Goal: Task Accomplishment & Management: Use online tool/utility

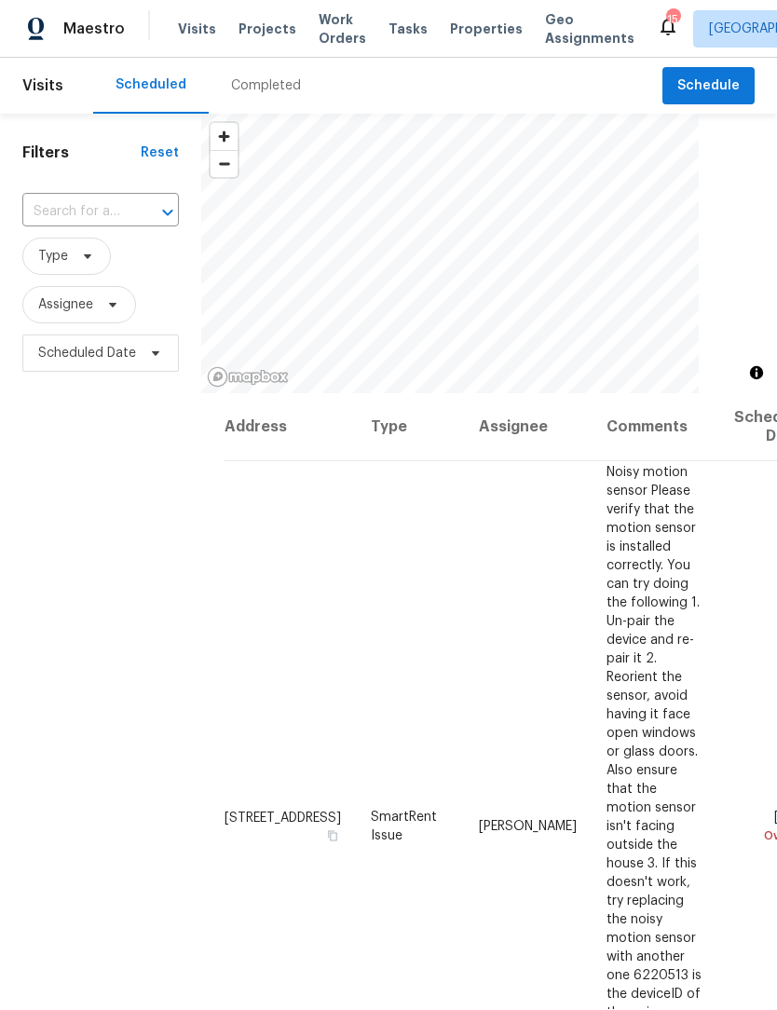
scroll to position [1, 0]
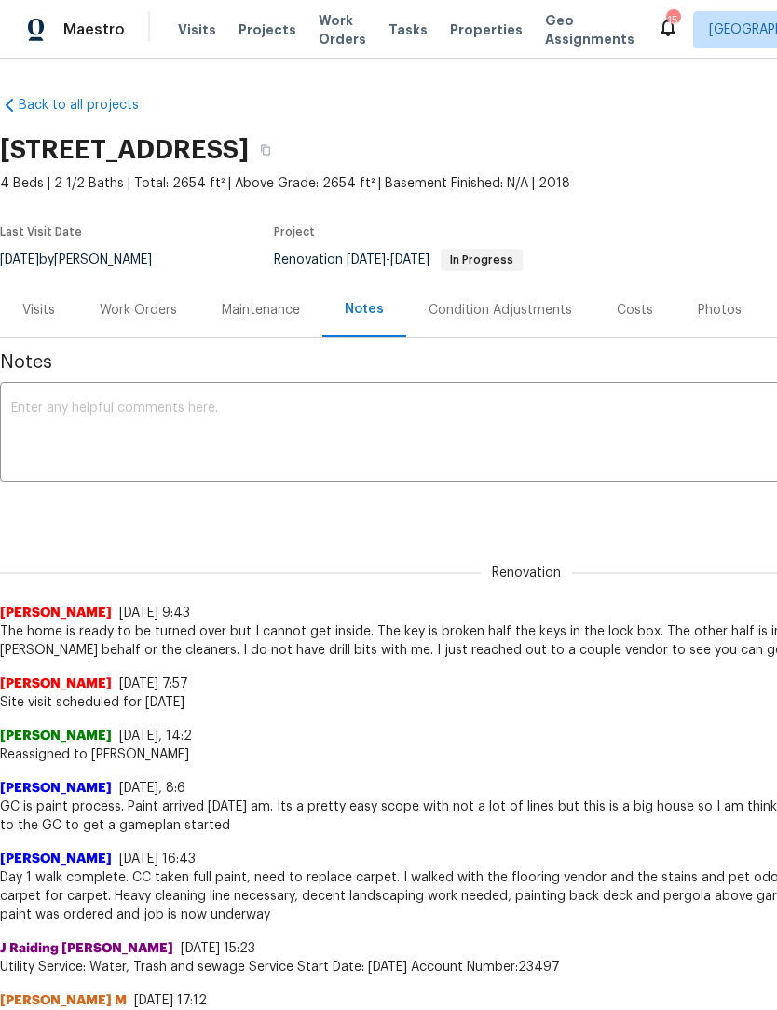
click at [135, 305] on div "Work Orders" at bounding box center [138, 310] width 77 height 19
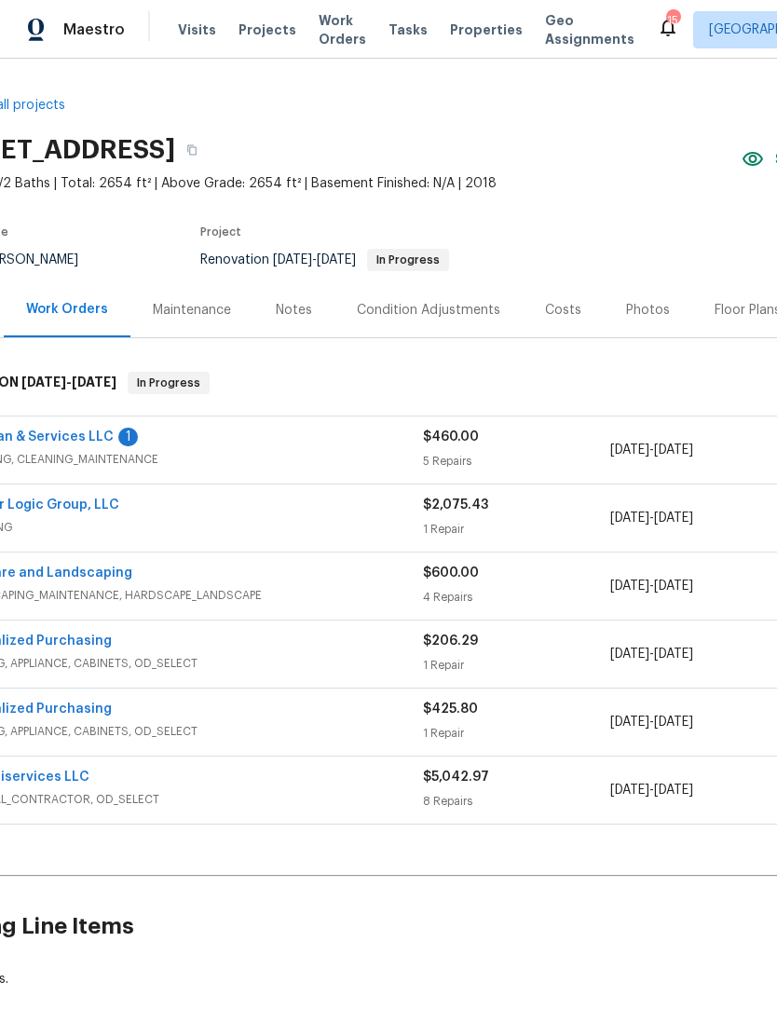
scroll to position [2, 42]
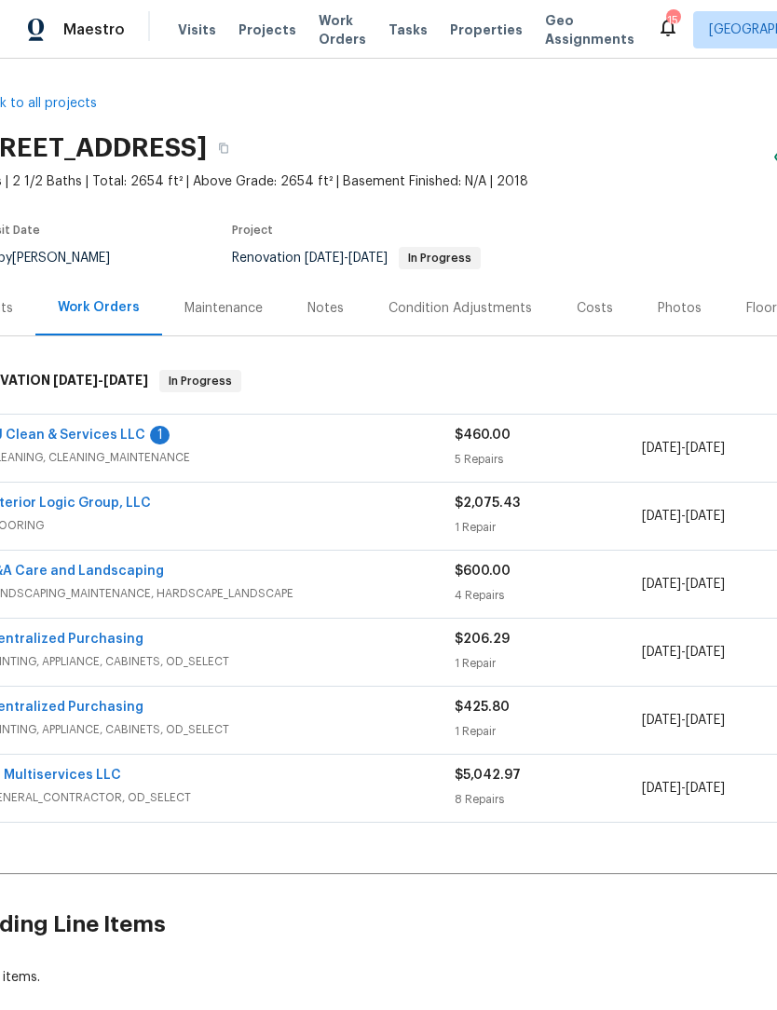
click at [75, 433] on link "AJ Clean & Services LLC" at bounding box center [66, 435] width 158 height 13
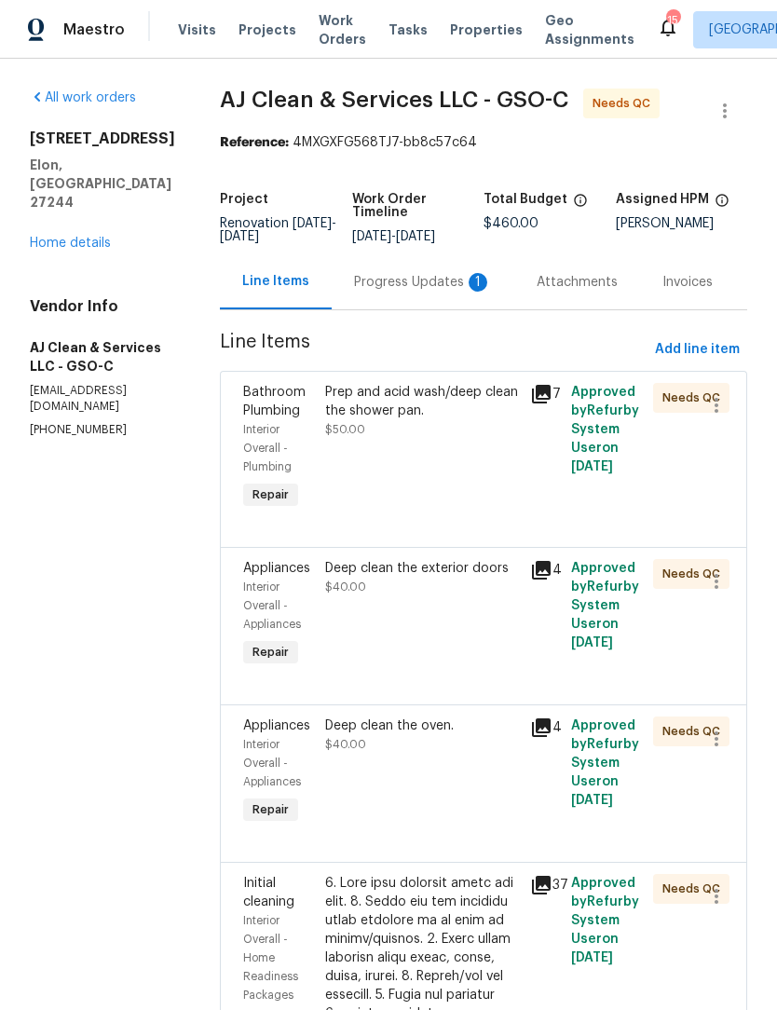
click at [406, 292] on div "Progress Updates 1" at bounding box center [423, 282] width 138 height 19
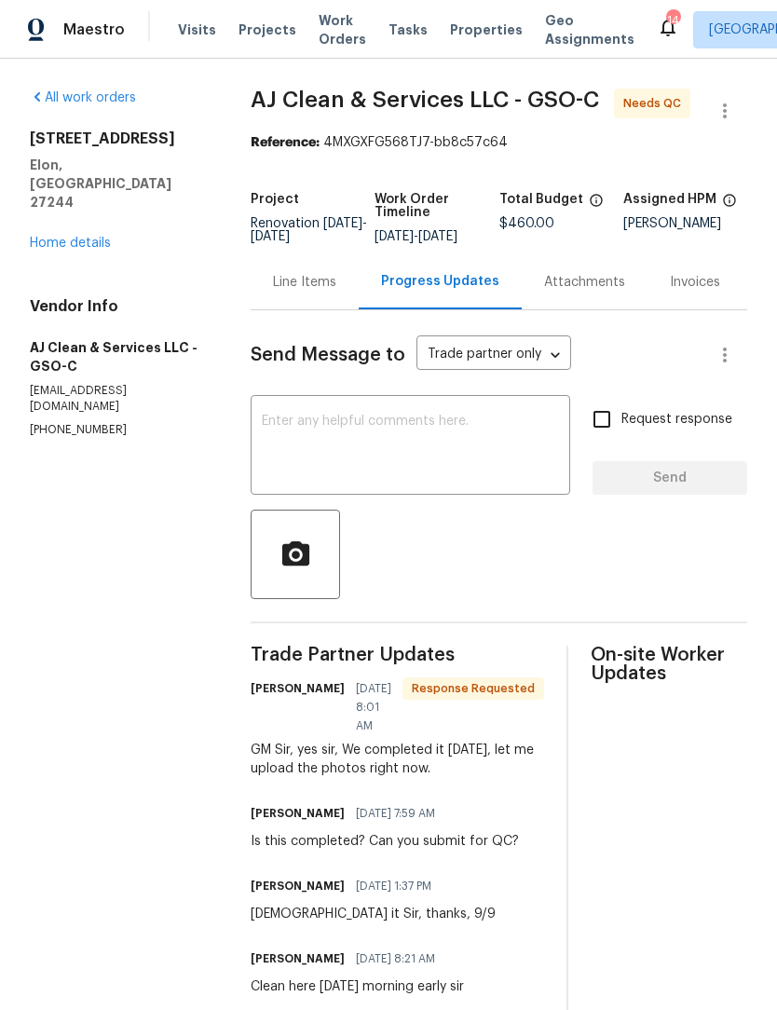
click at [47, 237] on link "Home details" at bounding box center [70, 243] width 81 height 13
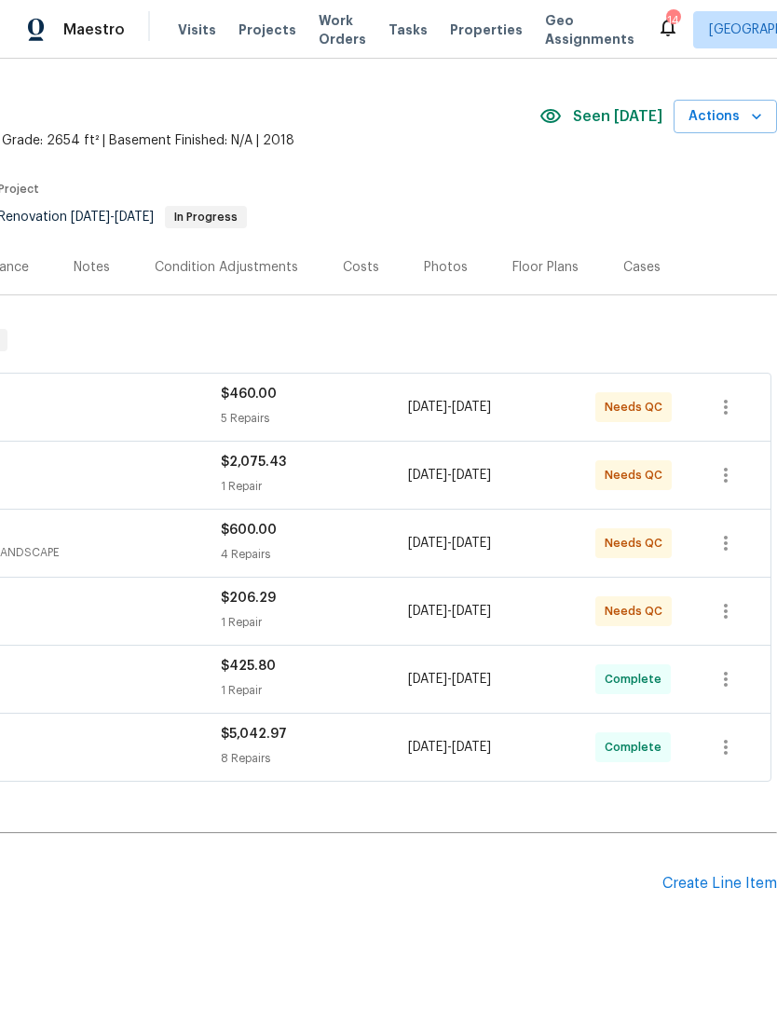
scroll to position [43, 276]
click at [701, 882] on div "Create Line Item" at bounding box center [720, 884] width 115 height 18
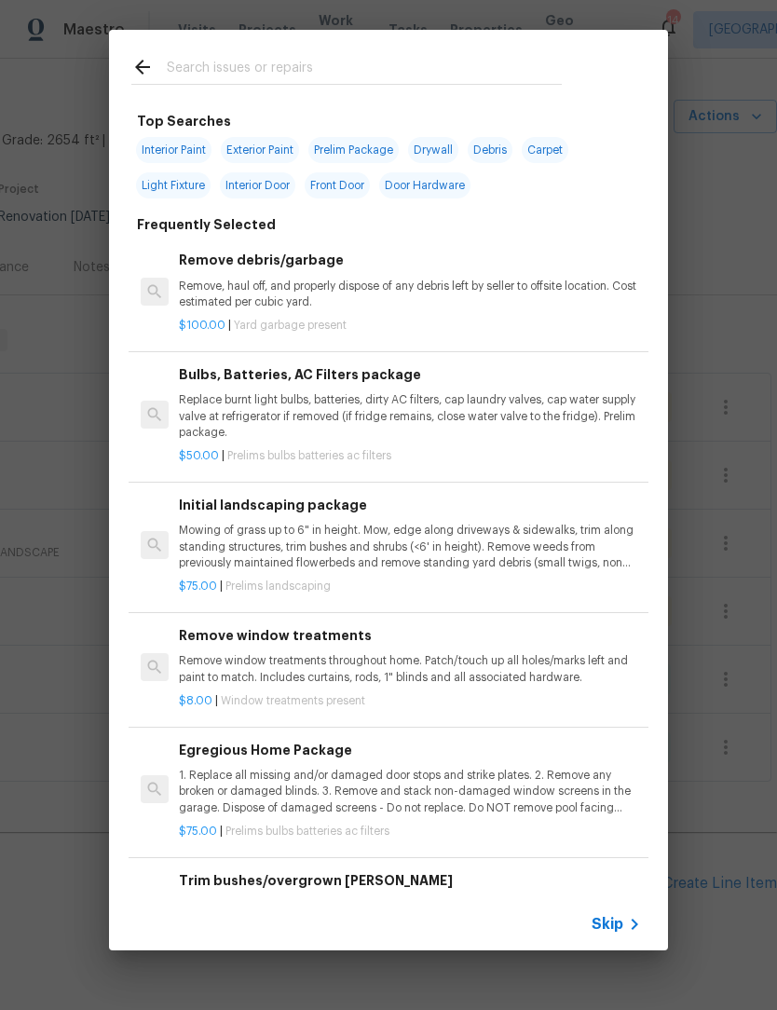
click at [211, 62] on input "text" at bounding box center [364, 70] width 395 height 28
type input "Dead"
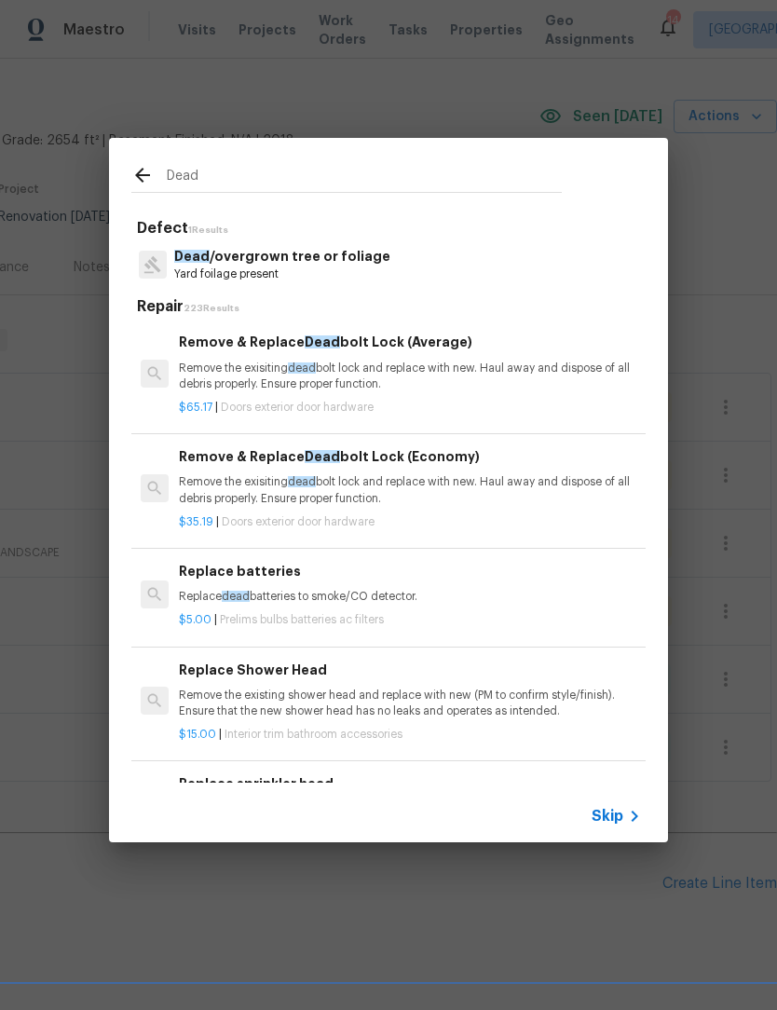
click at [377, 366] on p "Remove the exisiting dead bolt lock and replace with new. Haul away and dispose…" at bounding box center [410, 377] width 462 height 32
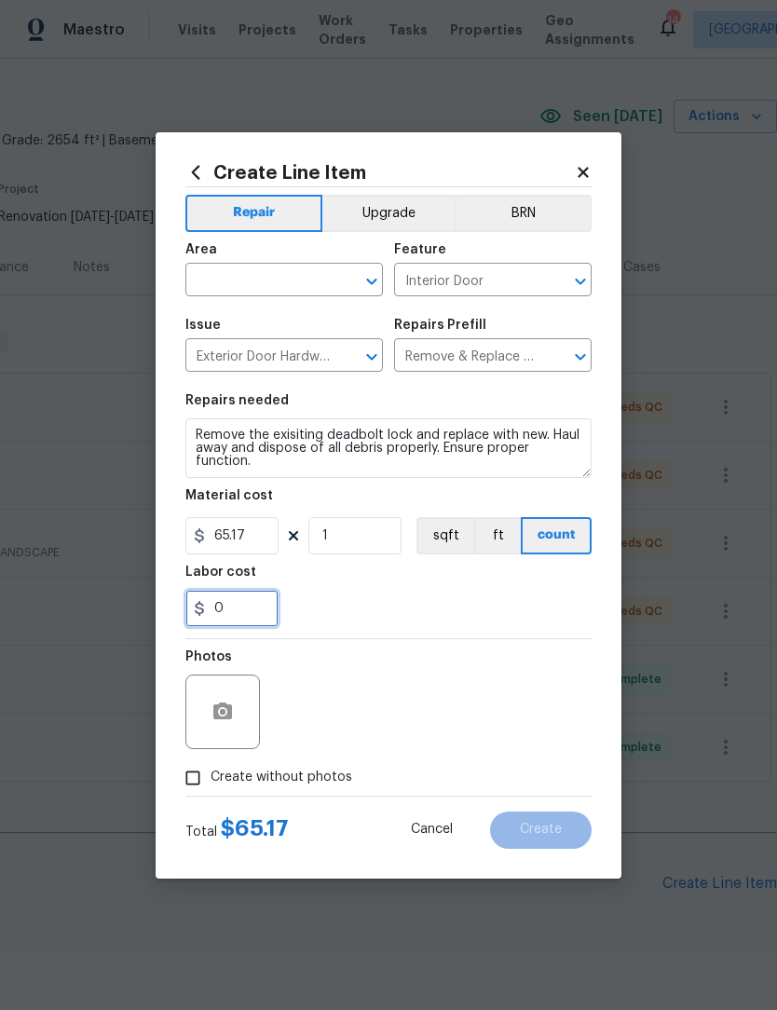
click at [258, 616] on input "0" at bounding box center [231, 608] width 93 height 37
type input "175"
click at [214, 282] on input "text" at bounding box center [257, 282] width 145 height 29
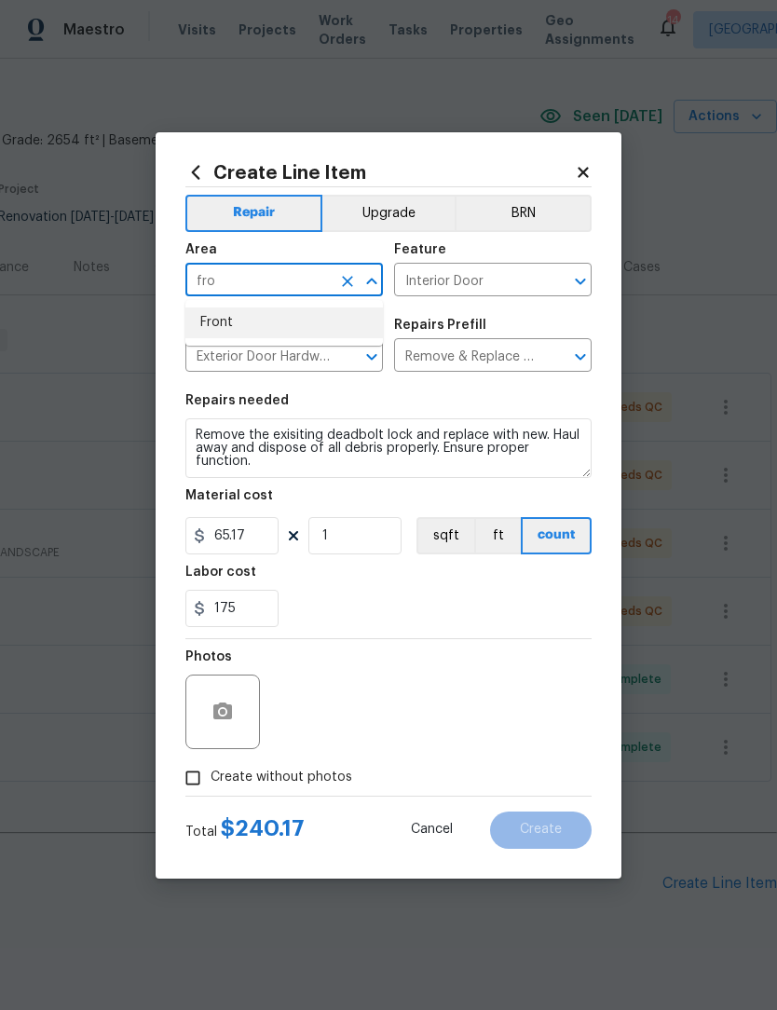
click at [210, 325] on li "Front" at bounding box center [284, 323] width 198 height 31
type input "Front"
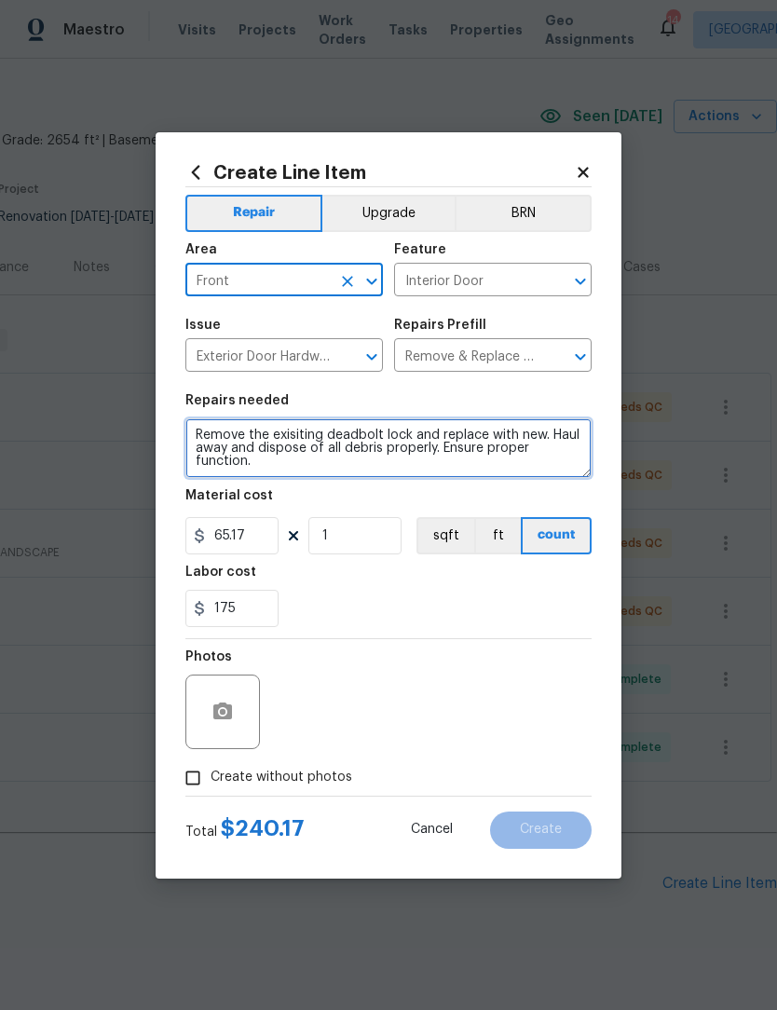
click at [250, 460] on textarea "Remove the exisiting deadbolt lock and replace with new. Haul away and dispose …" at bounding box center [388, 449] width 406 height 60
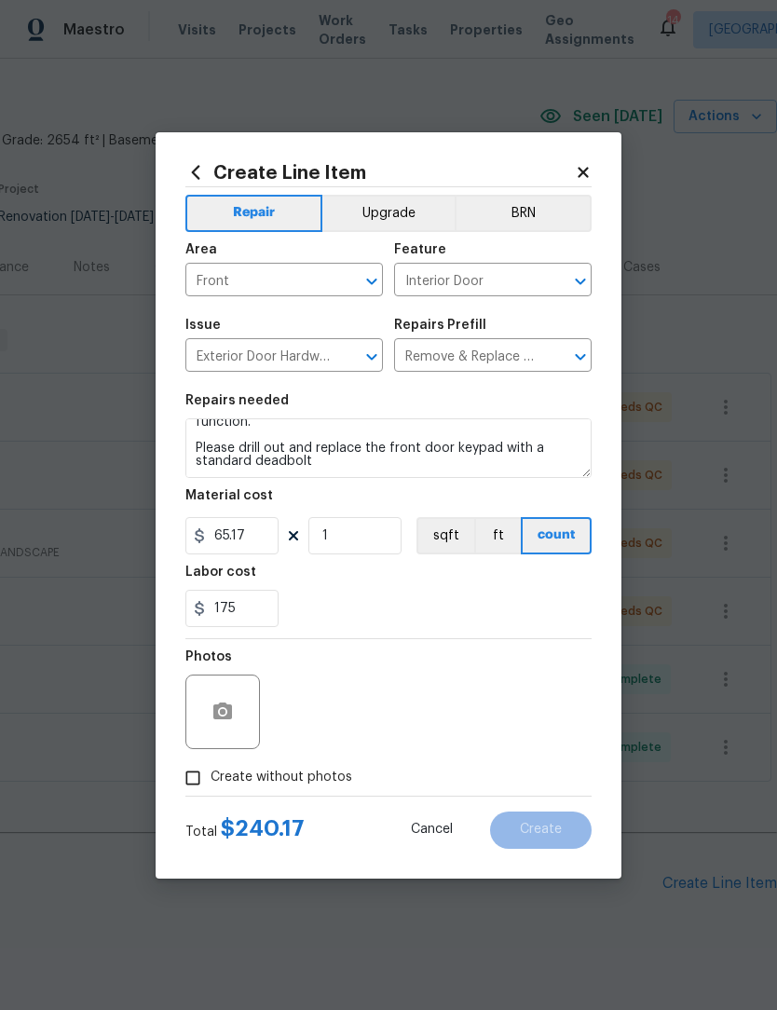
scroll to position [39, 0]
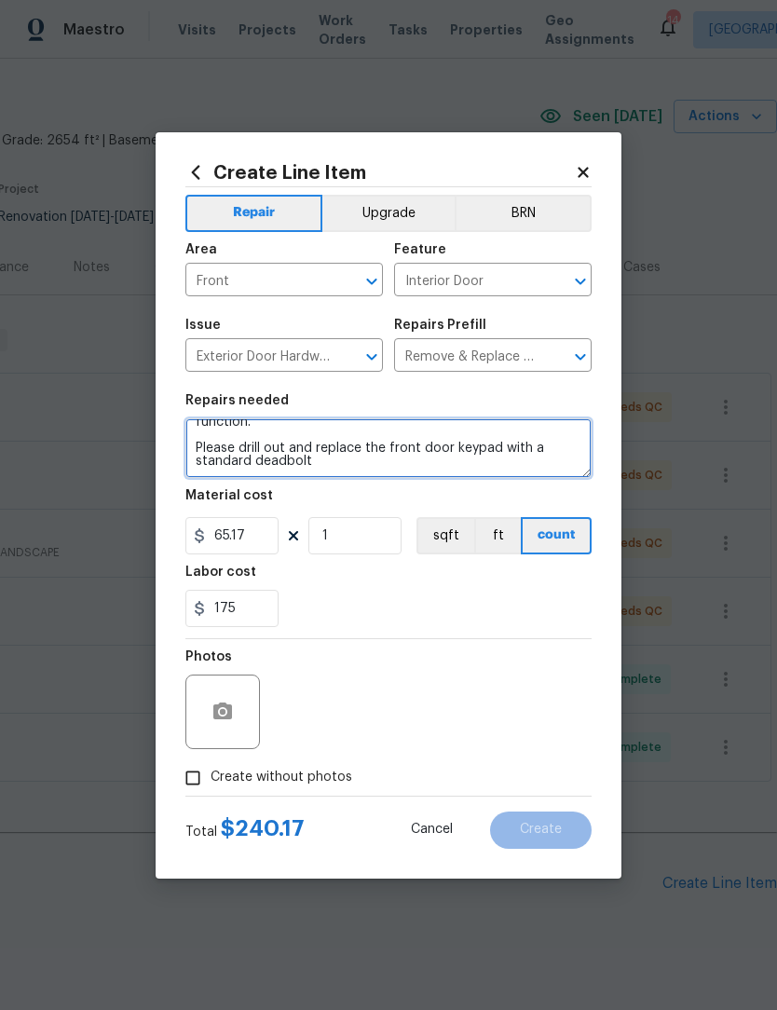
type textarea "Remove the exisiting deadbolt lock and replace with new. Haul away and dispose …"
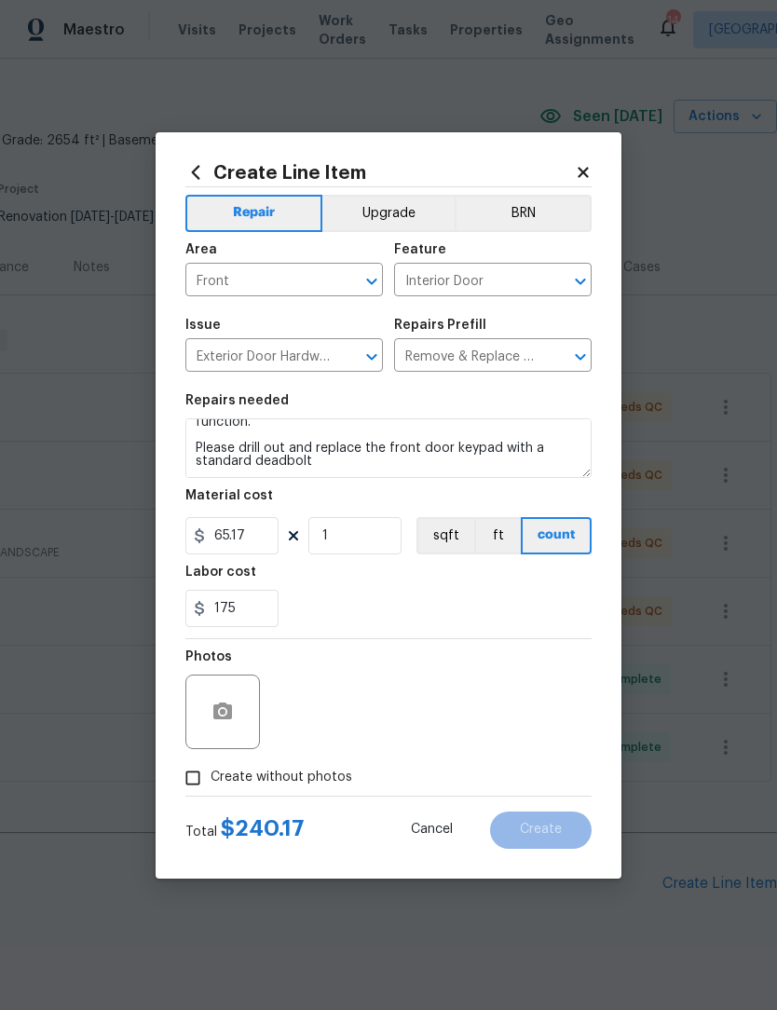
click at [187, 789] on input "Create without photos" at bounding box center [192, 778] width 35 height 35
checkbox input "true"
click at [212, 733] on button "button" at bounding box center [222, 712] width 45 height 45
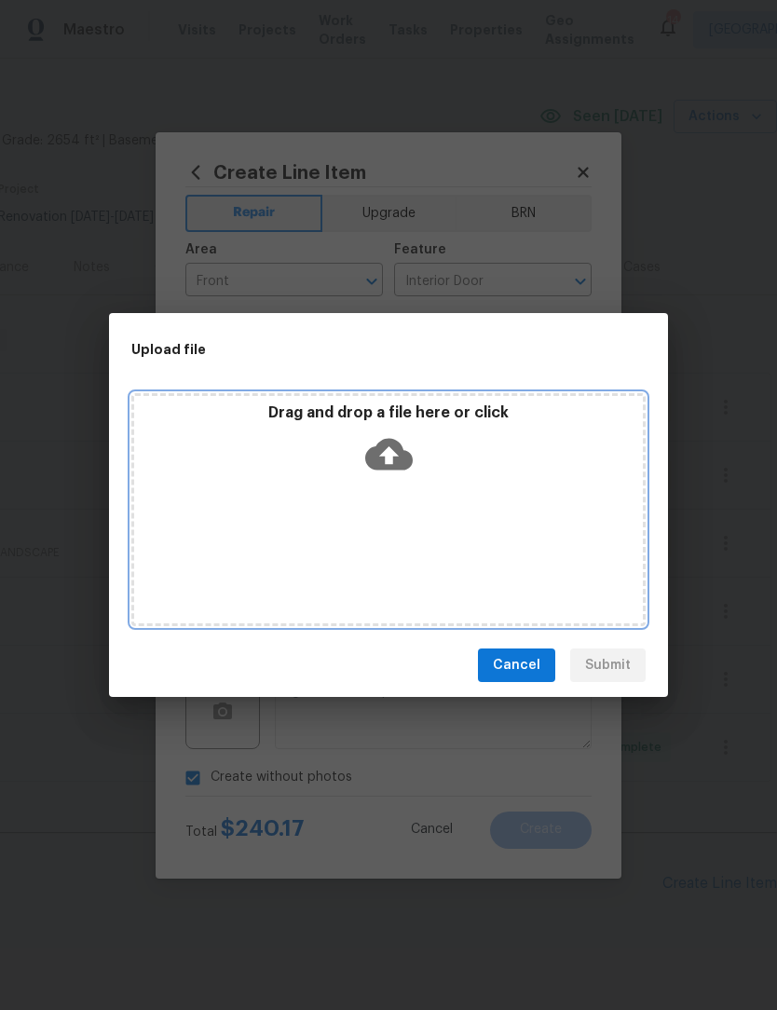
click at [471, 542] on div "Drag and drop a file here or click" at bounding box center [388, 509] width 515 height 233
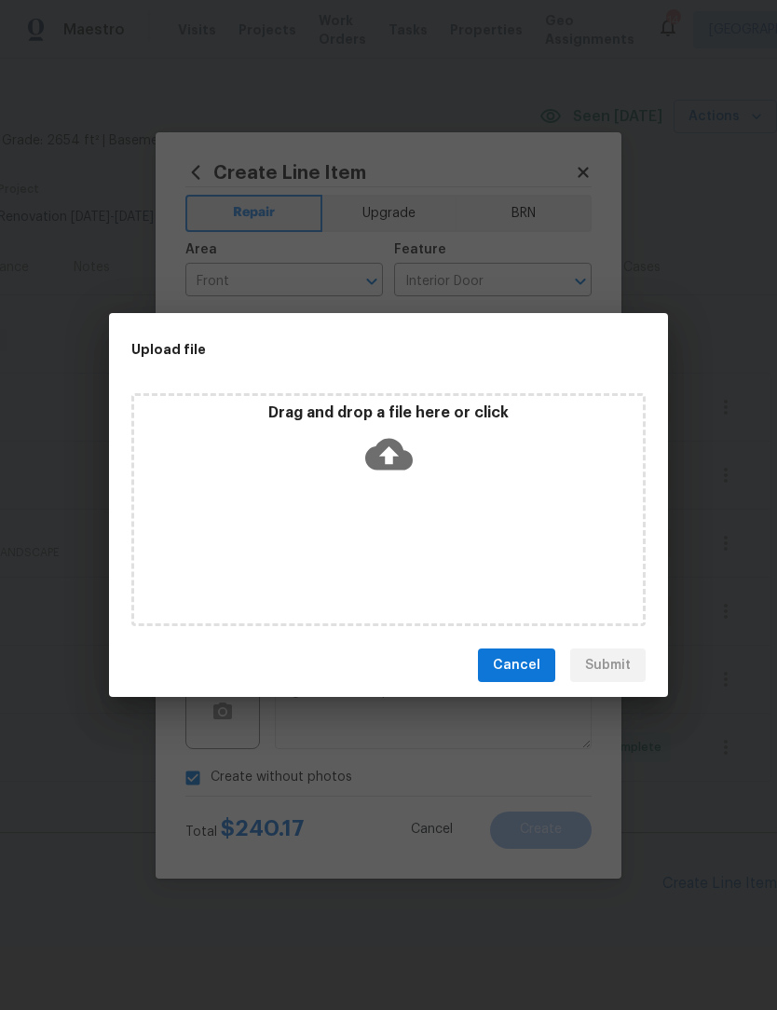
click at [524, 666] on span "Cancel" at bounding box center [517, 665] width 48 height 23
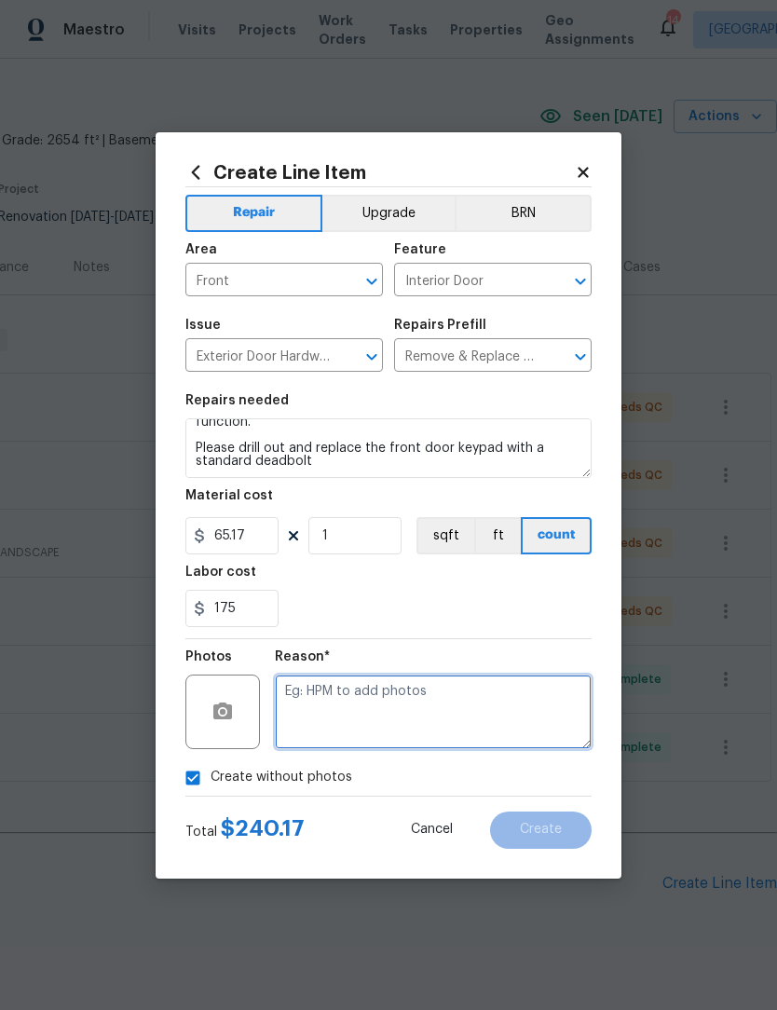
click at [354, 699] on textarea at bounding box center [433, 712] width 317 height 75
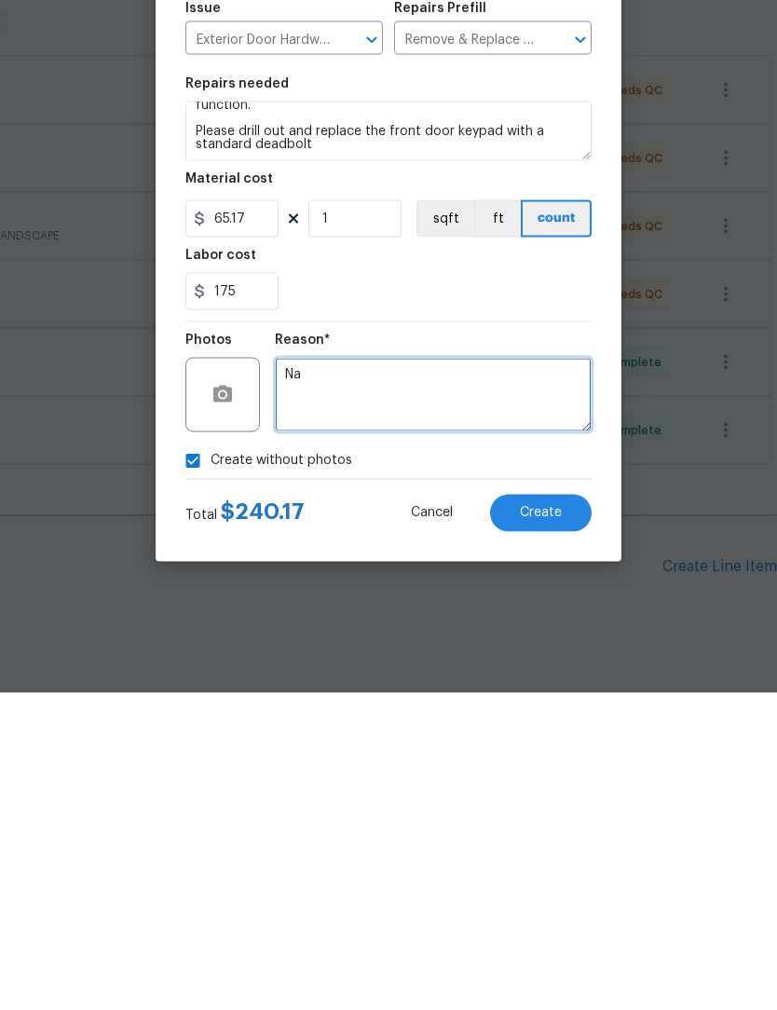
type textarea "Na"
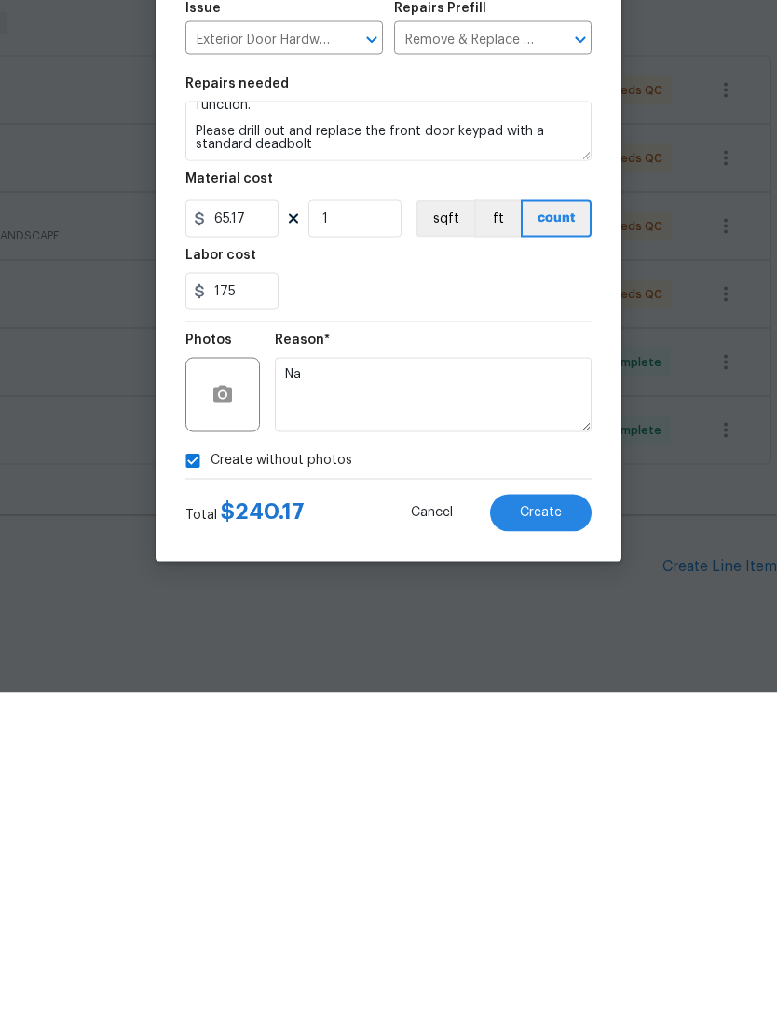
click at [549, 823] on span "Create" at bounding box center [541, 830] width 42 height 14
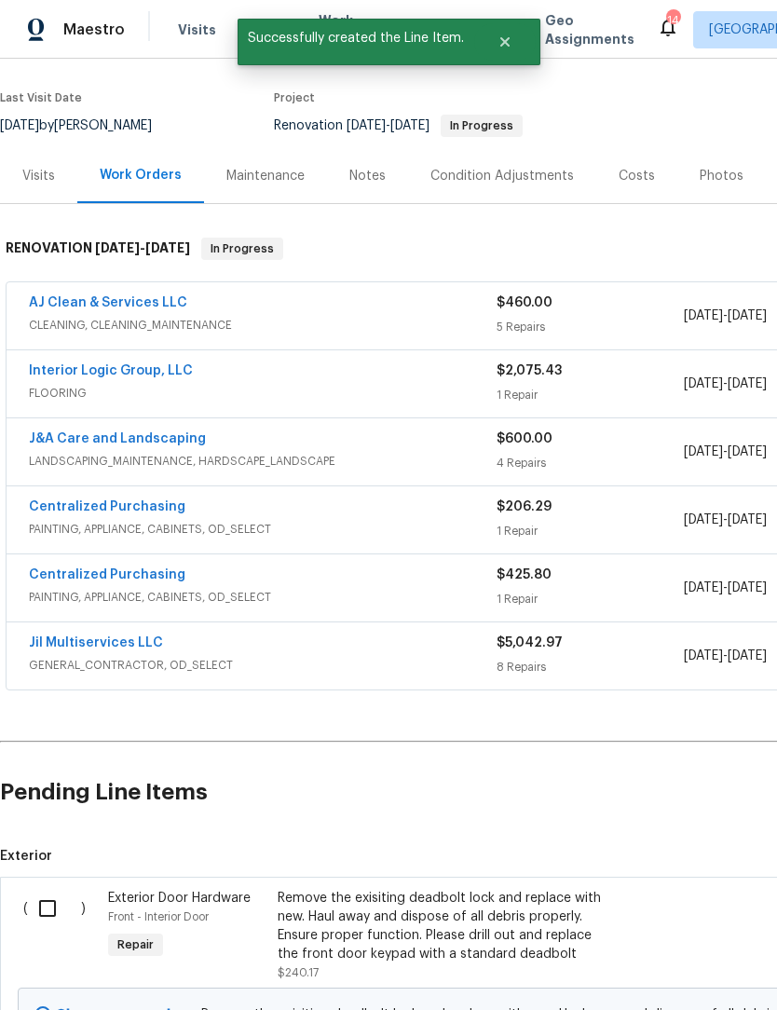
scroll to position [141, 0]
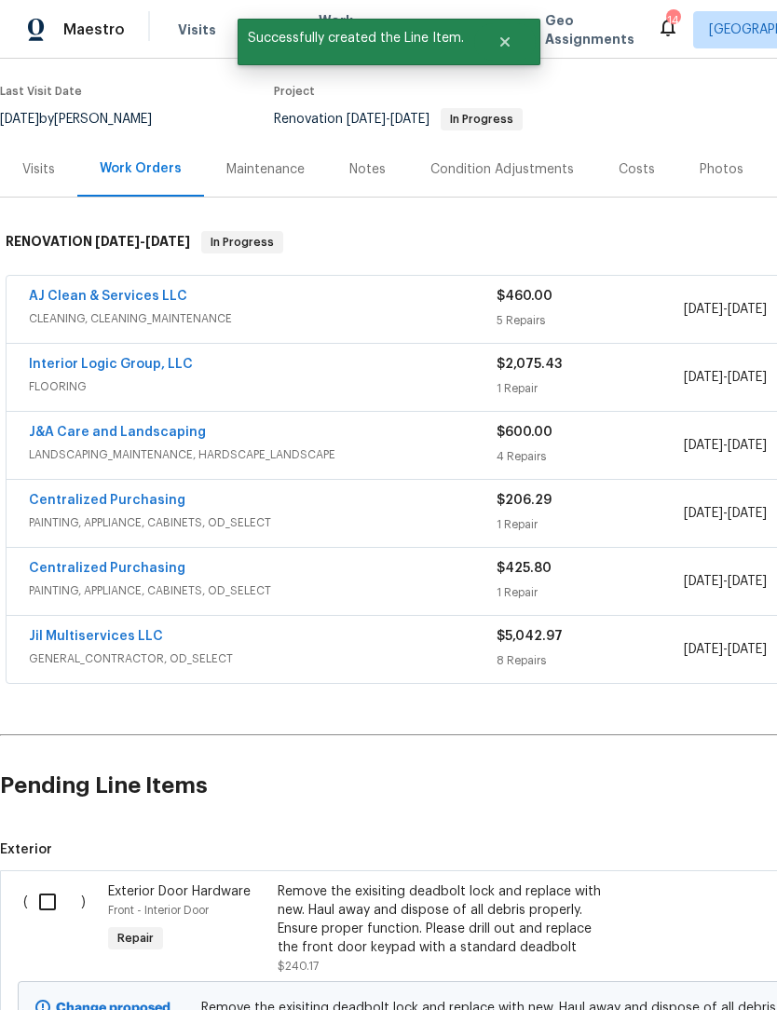
click at [46, 883] on input "checkbox" at bounding box center [54, 902] width 53 height 39
checkbox input "true"
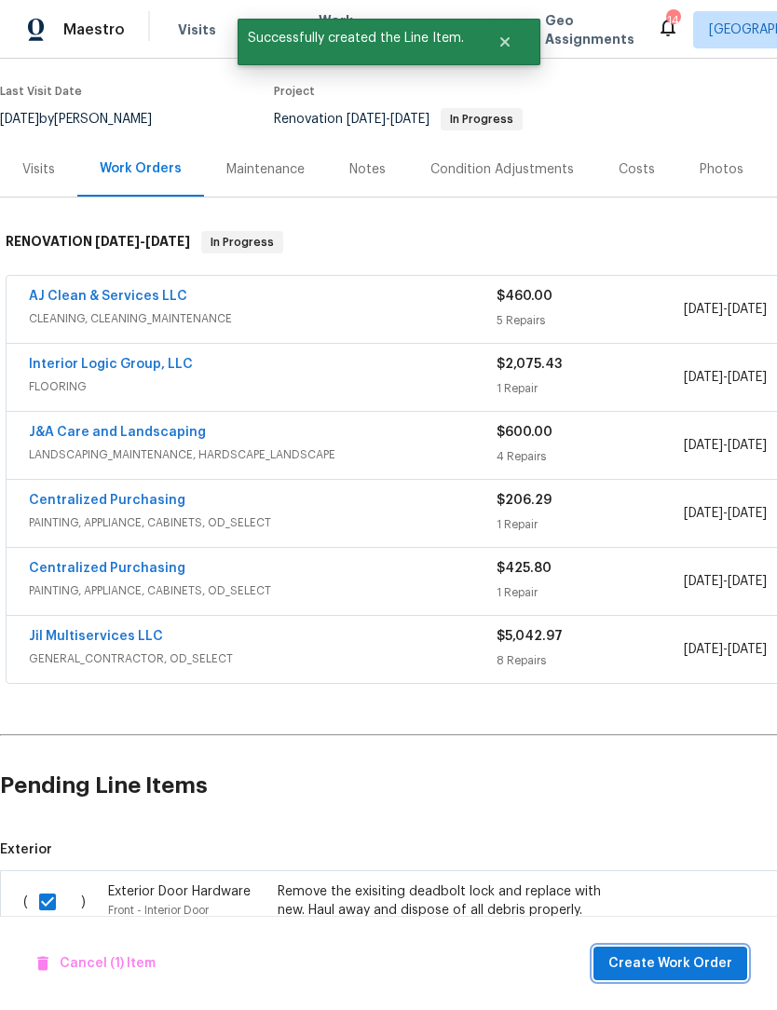
click at [684, 974] on span "Create Work Order" at bounding box center [671, 964] width 124 height 23
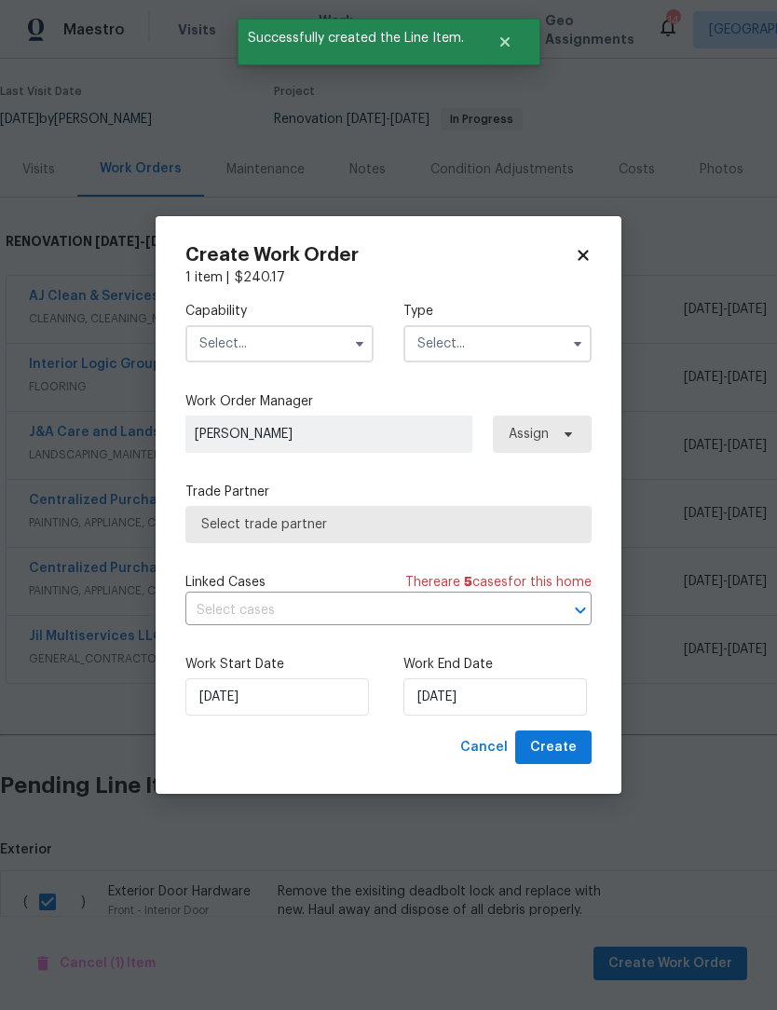
click at [296, 346] on input "text" at bounding box center [279, 343] width 188 height 37
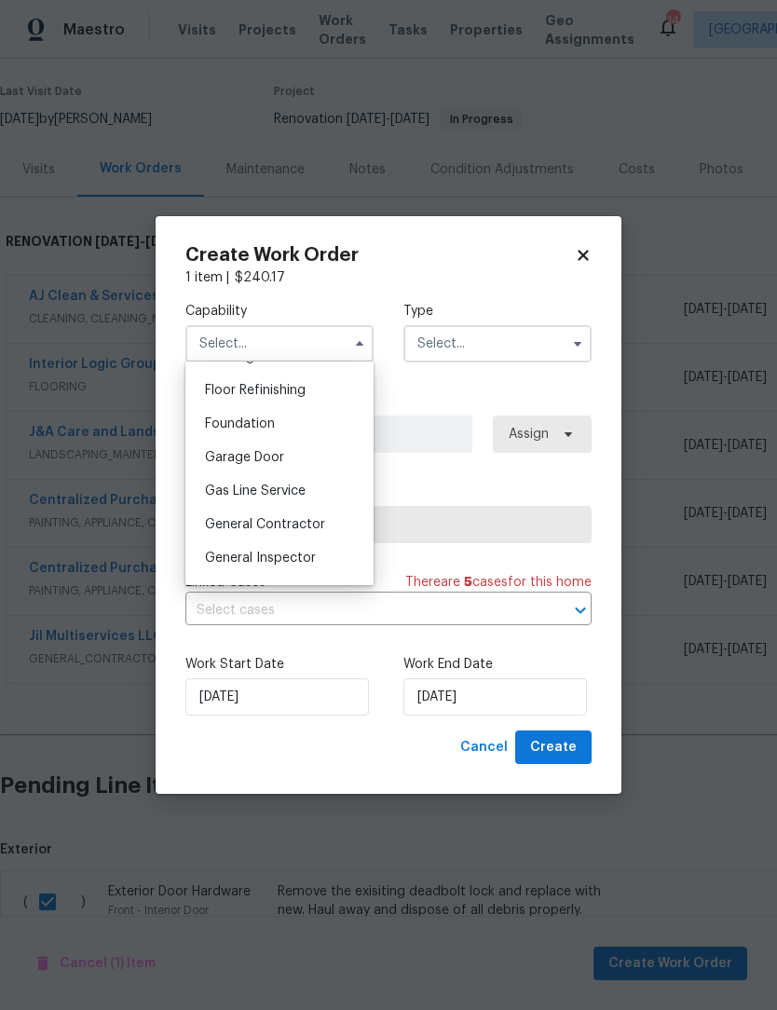
scroll to position [777, 0]
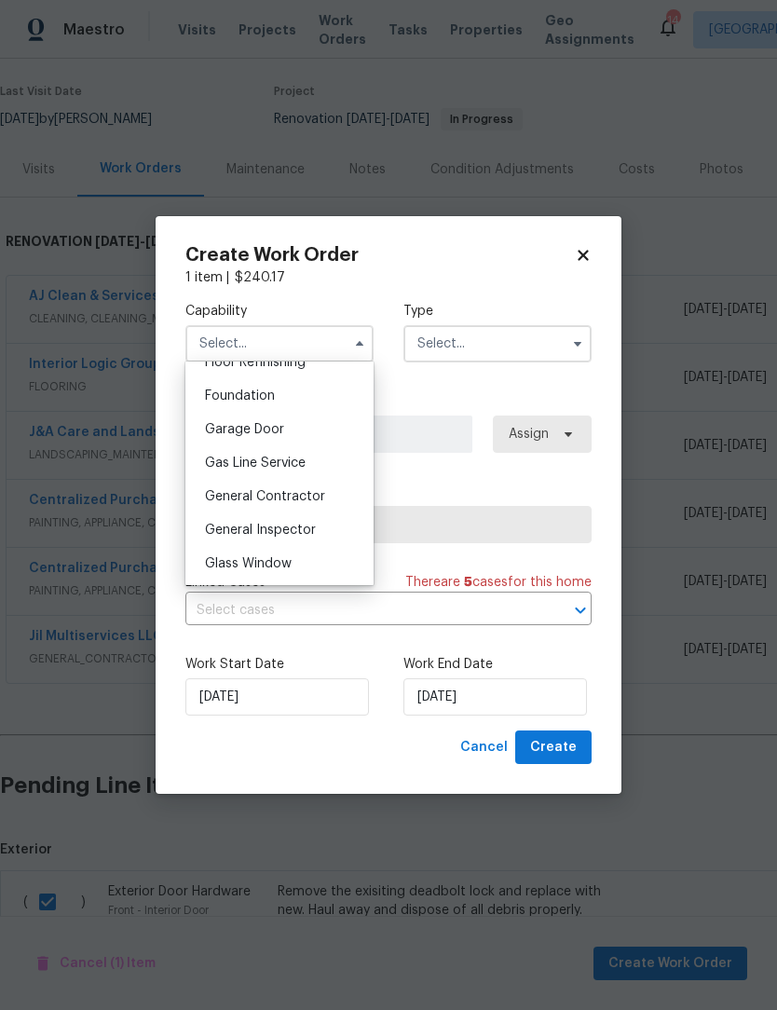
click at [280, 495] on span "General Contractor" at bounding box center [265, 496] width 120 height 13
type input "General Contractor"
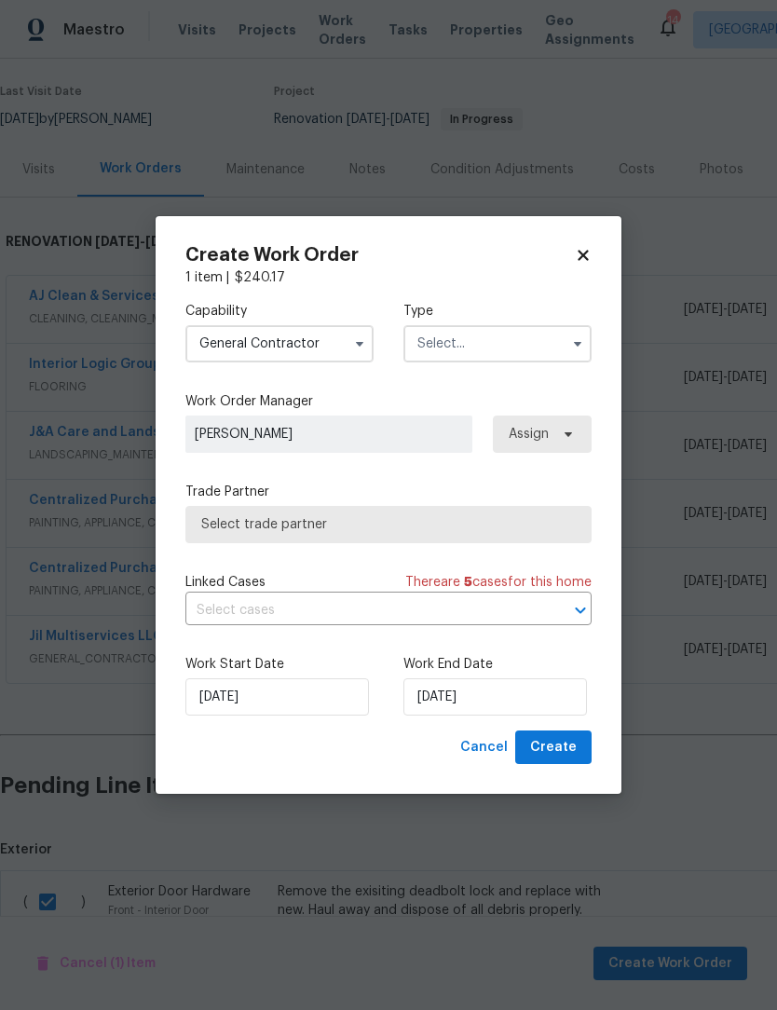
click at [474, 345] on input "text" at bounding box center [498, 343] width 188 height 37
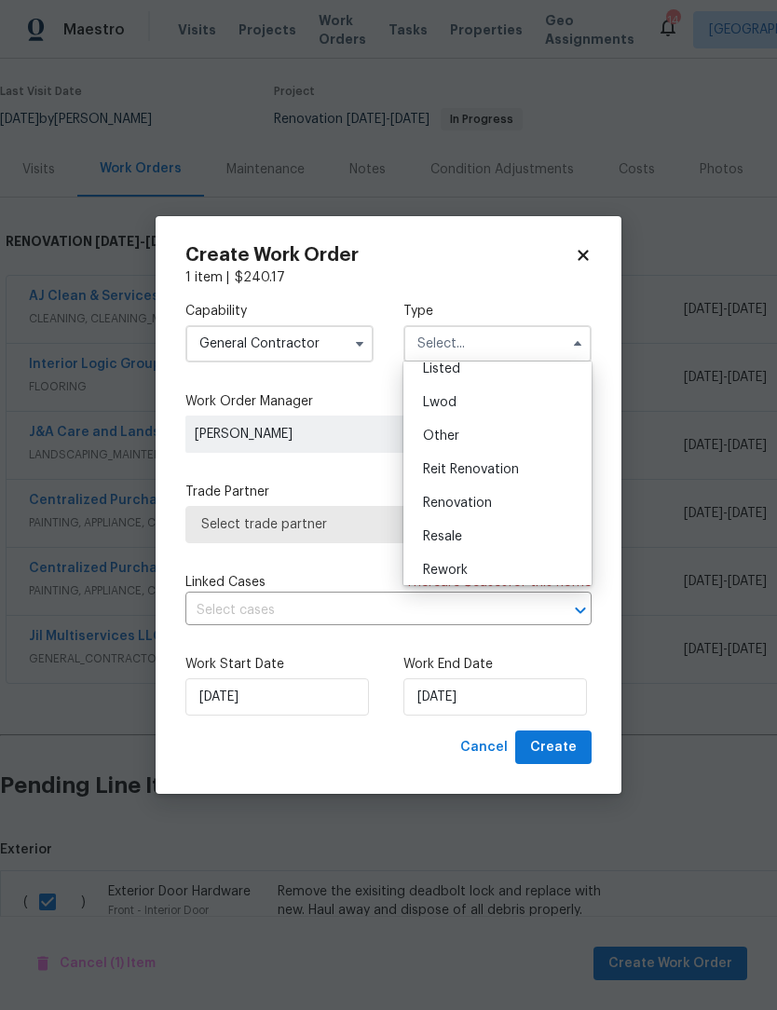
scroll to position [172, 0]
click at [470, 519] on span "Renovation" at bounding box center [457, 513] width 69 height 13
type input "Renovation"
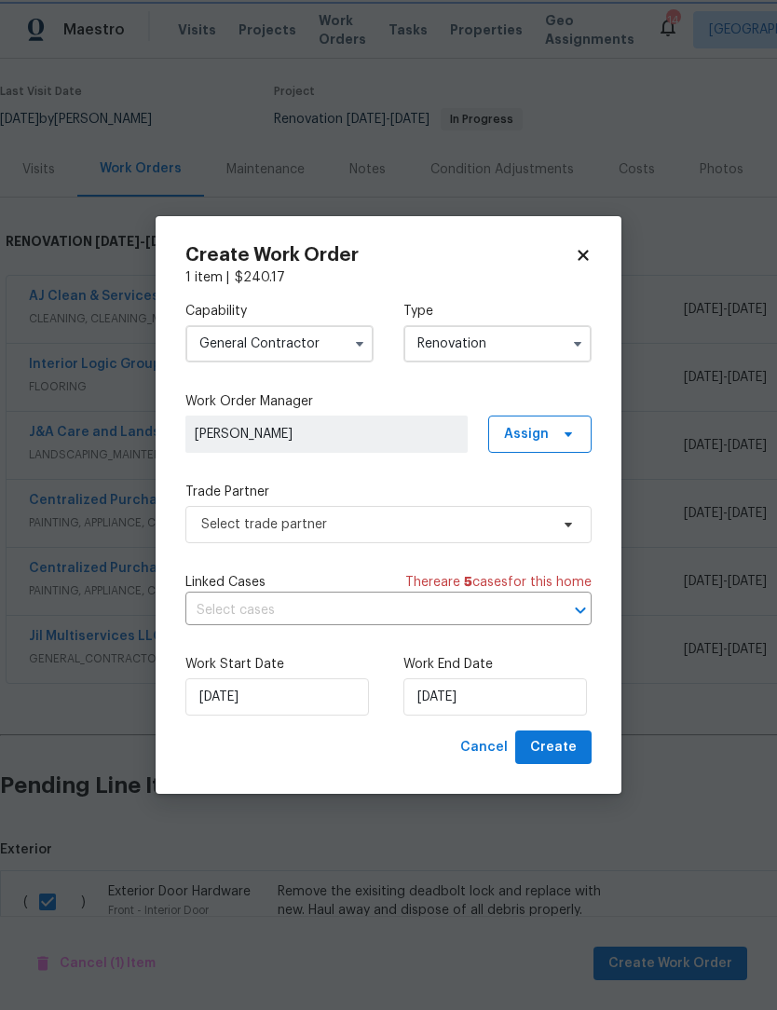
scroll to position [0, 0]
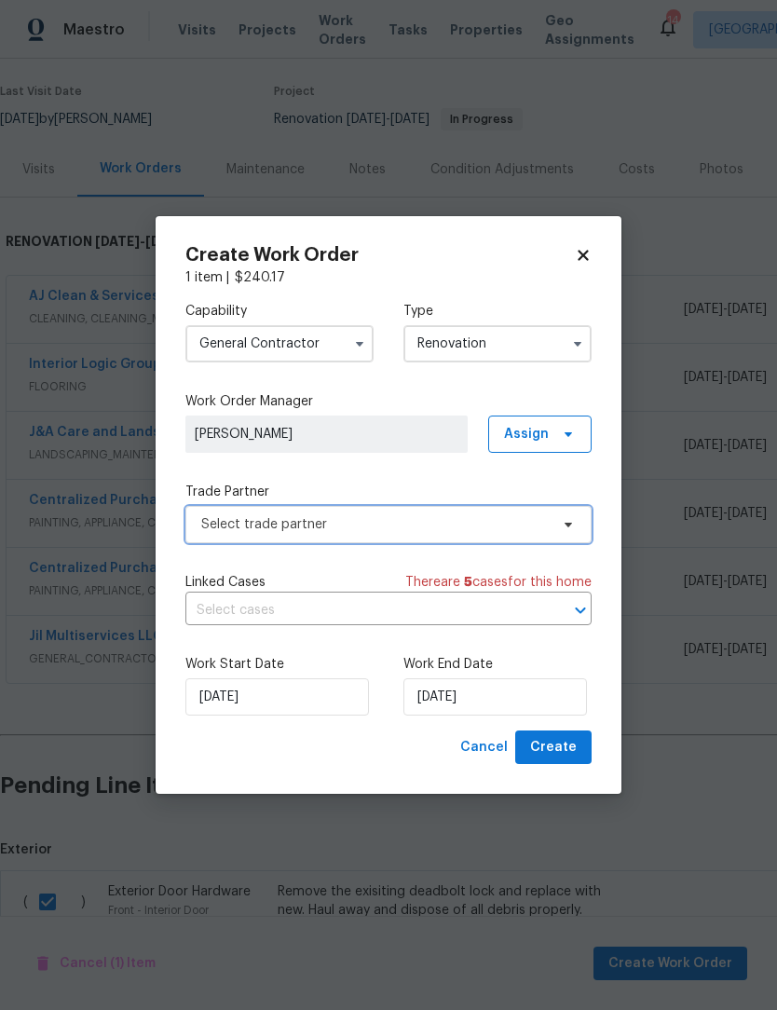
click at [310, 524] on span "Select trade partner" at bounding box center [375, 524] width 348 height 19
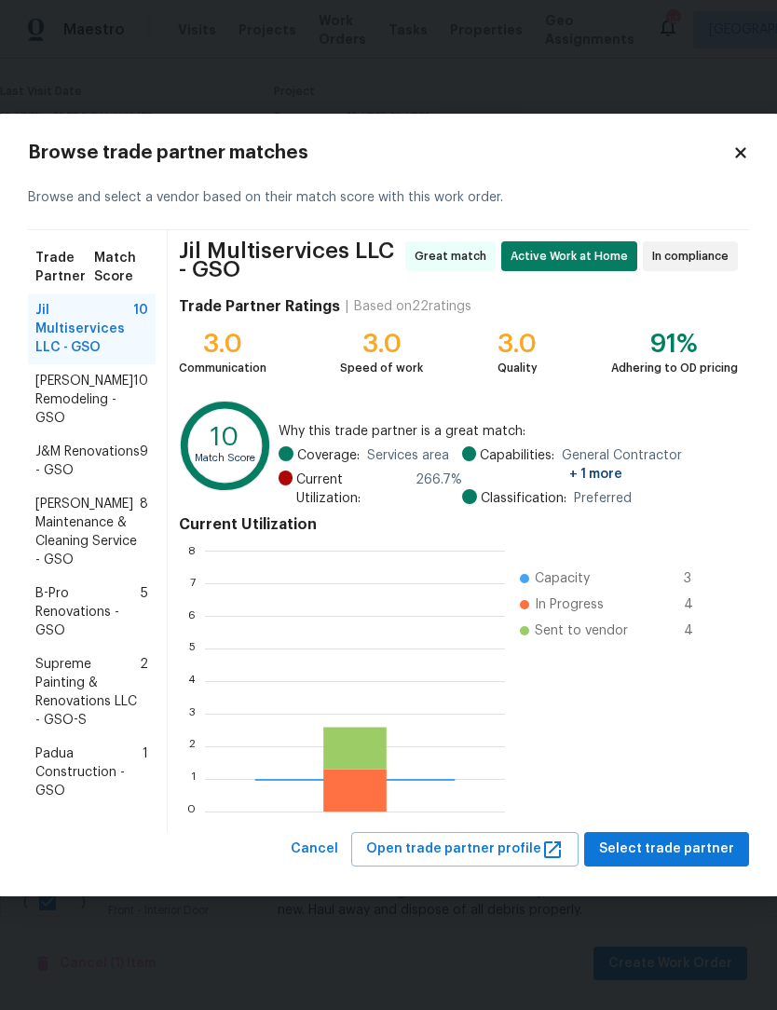
scroll to position [261, 300]
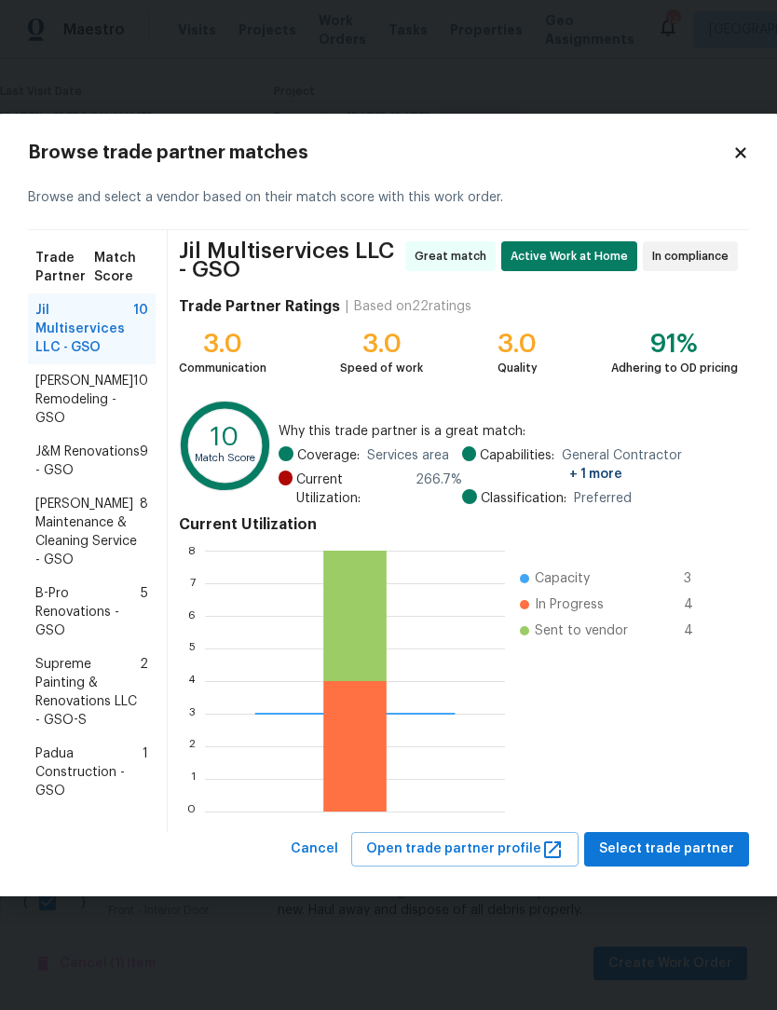
click at [89, 472] on span "J&M Renovations - GSO" at bounding box center [87, 461] width 104 height 37
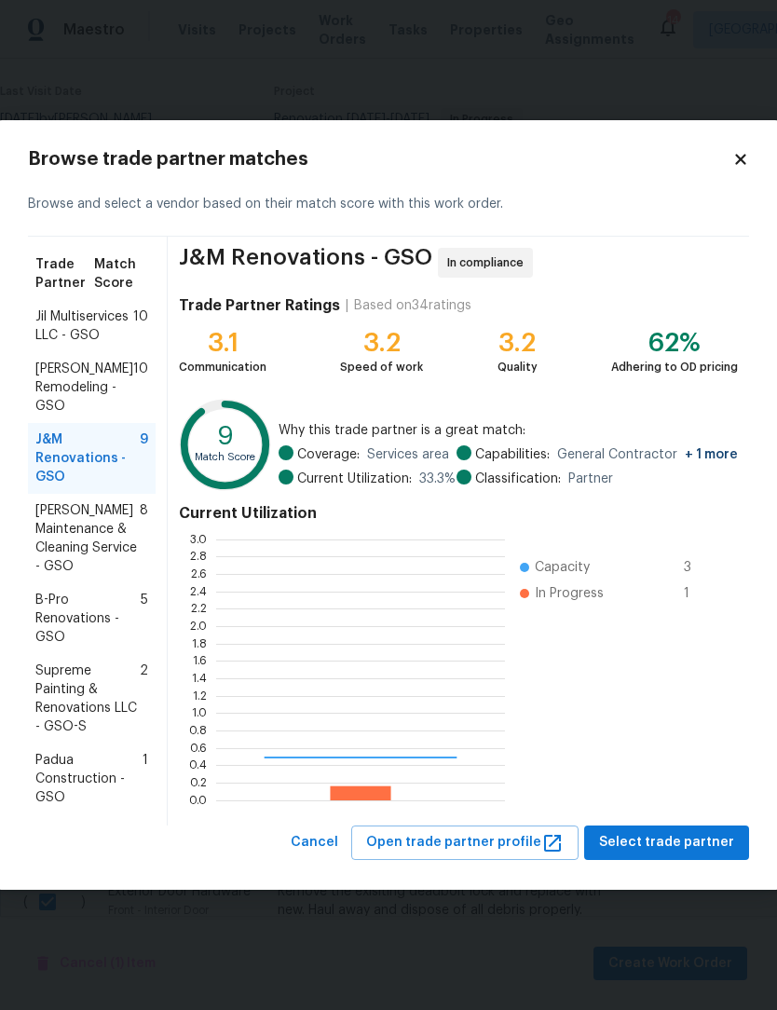
scroll to position [261, 289]
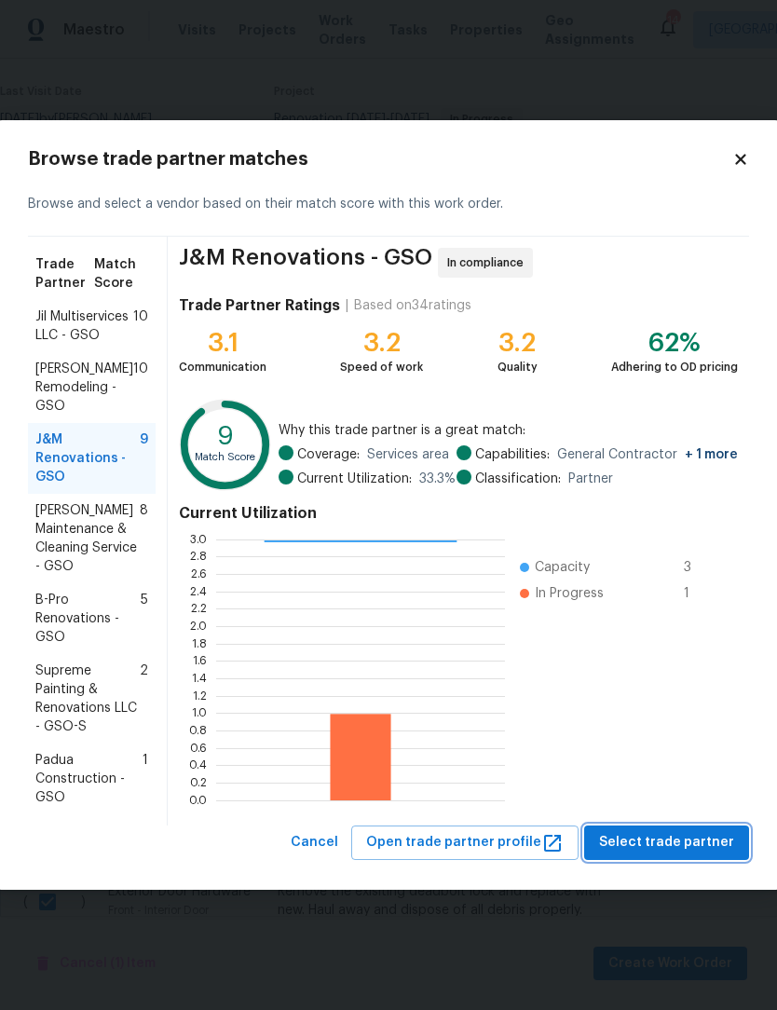
click at [672, 855] on span "Select trade partner" at bounding box center [666, 842] width 135 height 23
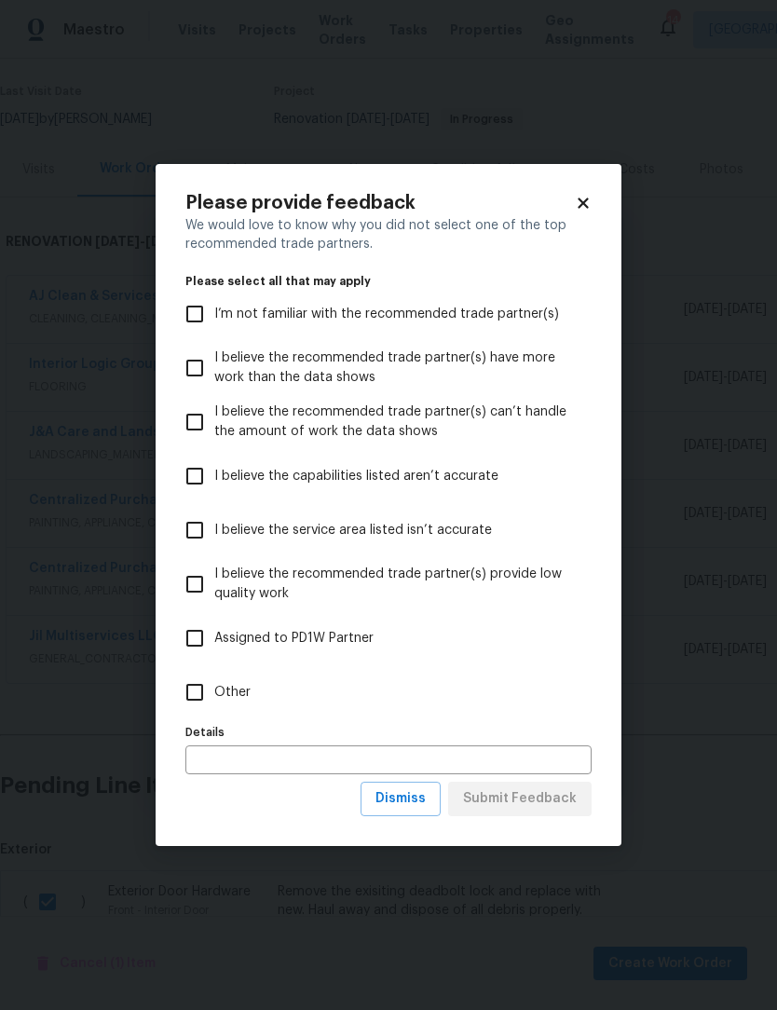
click at [190, 704] on input "Other" at bounding box center [194, 692] width 39 height 39
checkbox input "true"
click at [530, 803] on span "Submit Feedback" at bounding box center [520, 799] width 114 height 23
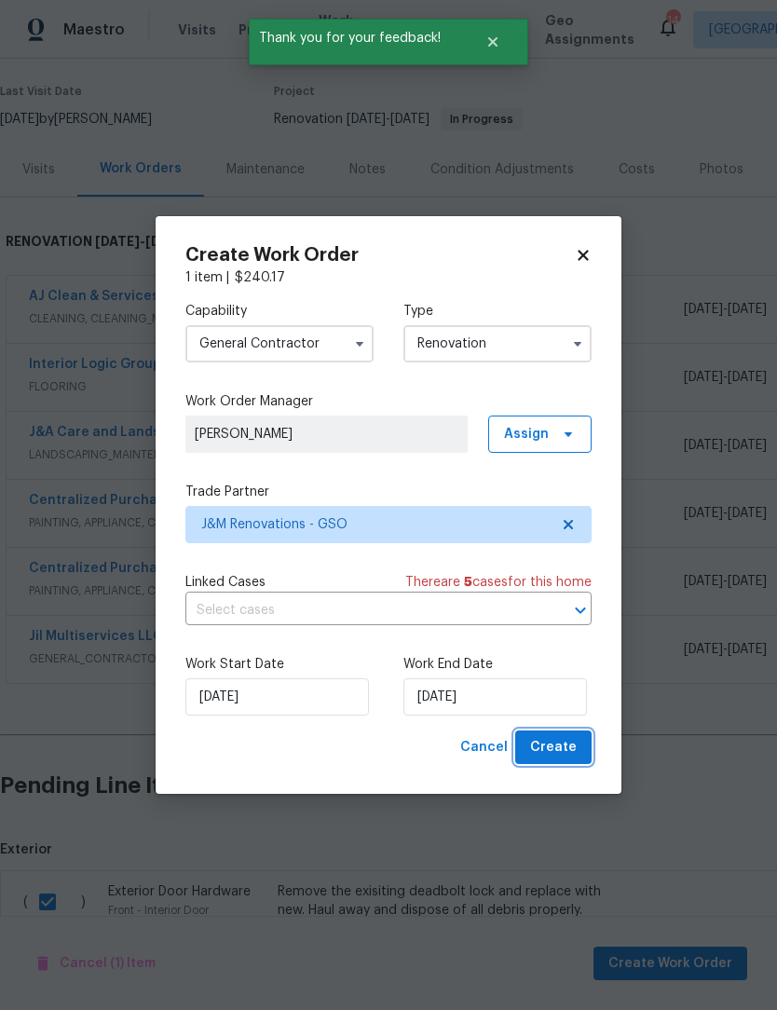
click at [580, 748] on button "Create" at bounding box center [553, 748] width 76 height 34
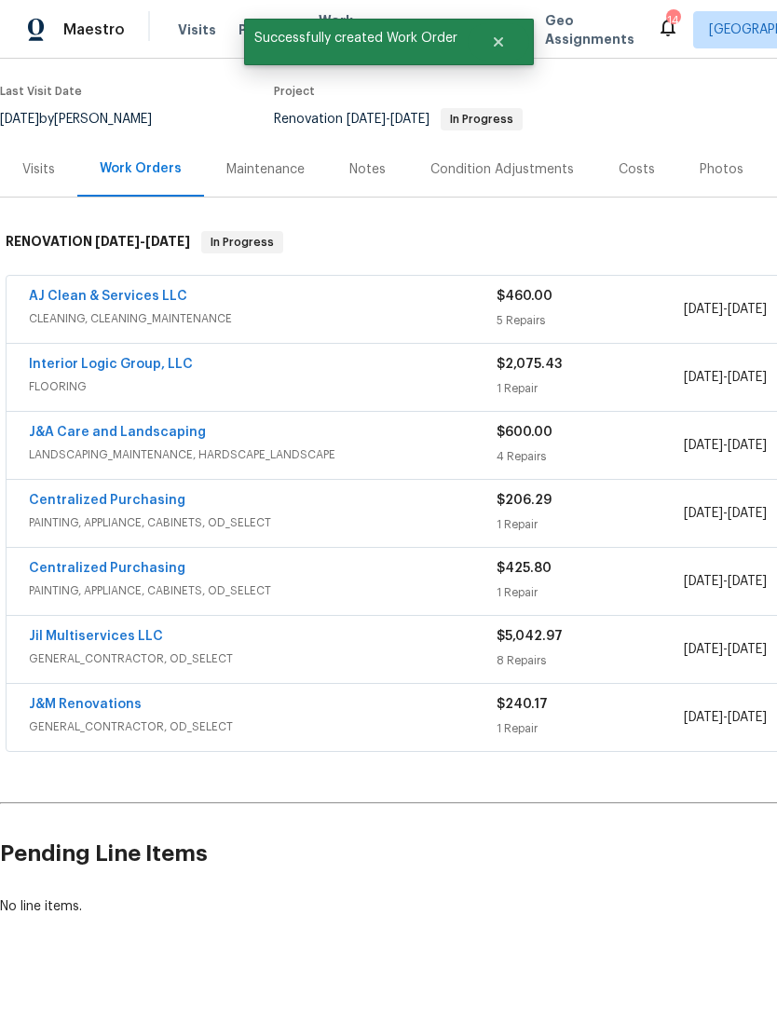
click at [78, 698] on link "J&M Renovations" at bounding box center [85, 704] width 113 height 13
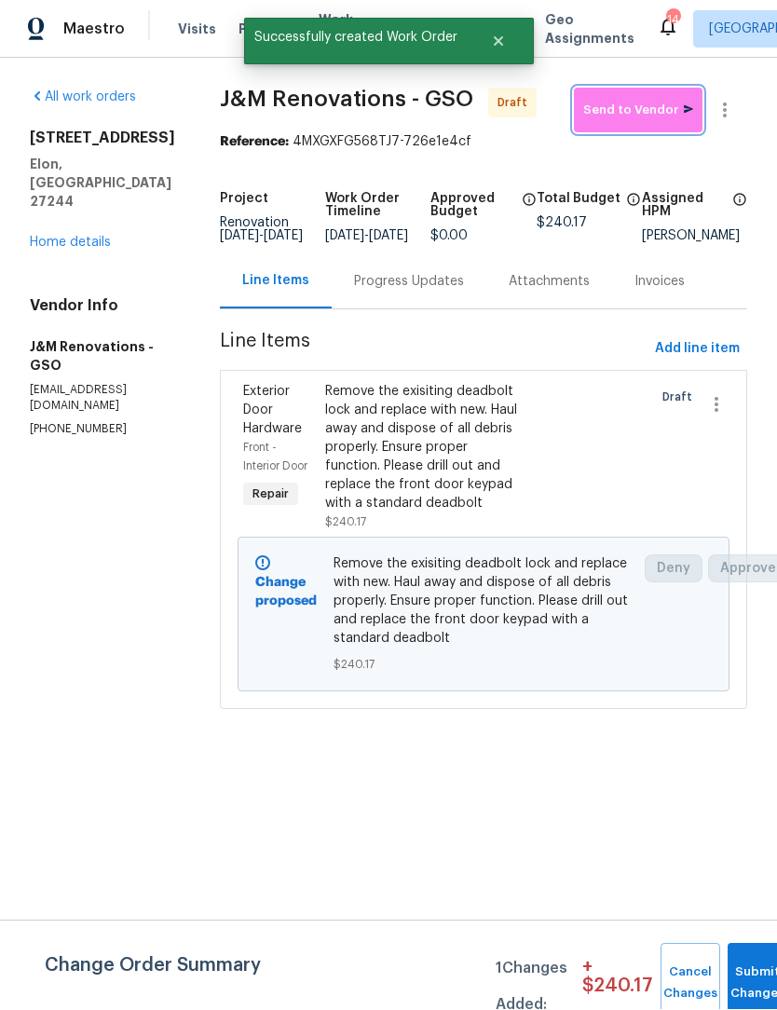
click at [644, 120] on button "Send to Vendor" at bounding box center [638, 111] width 129 height 45
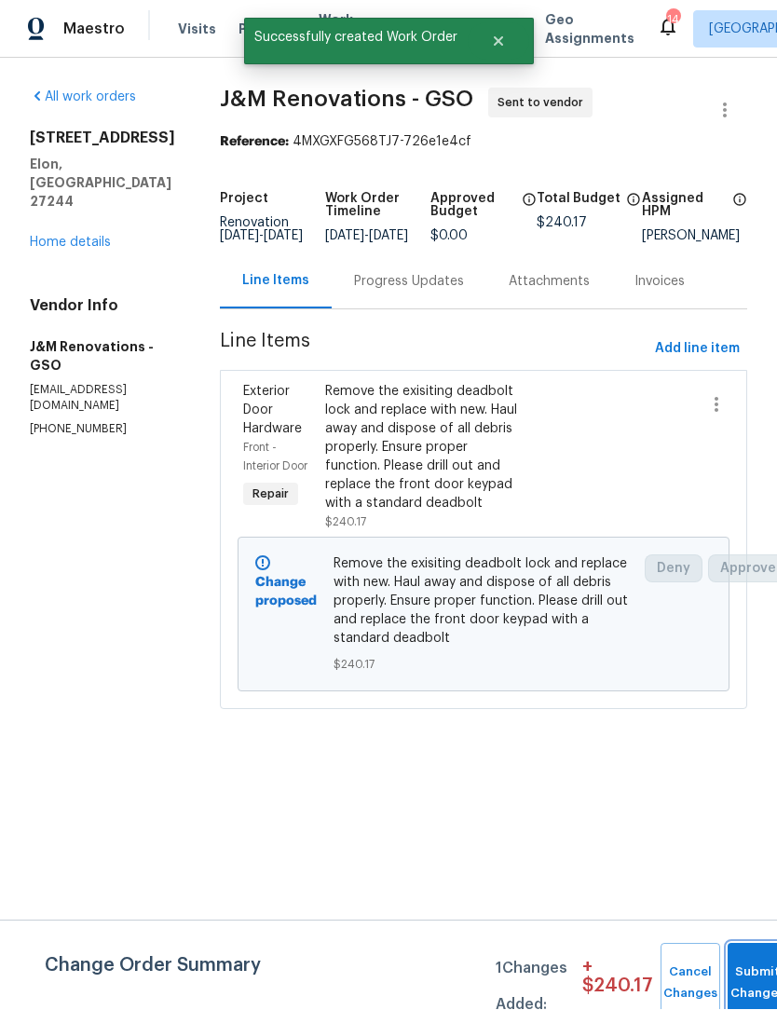
click at [749, 980] on button "Submit Changes" at bounding box center [758, 984] width 60 height 80
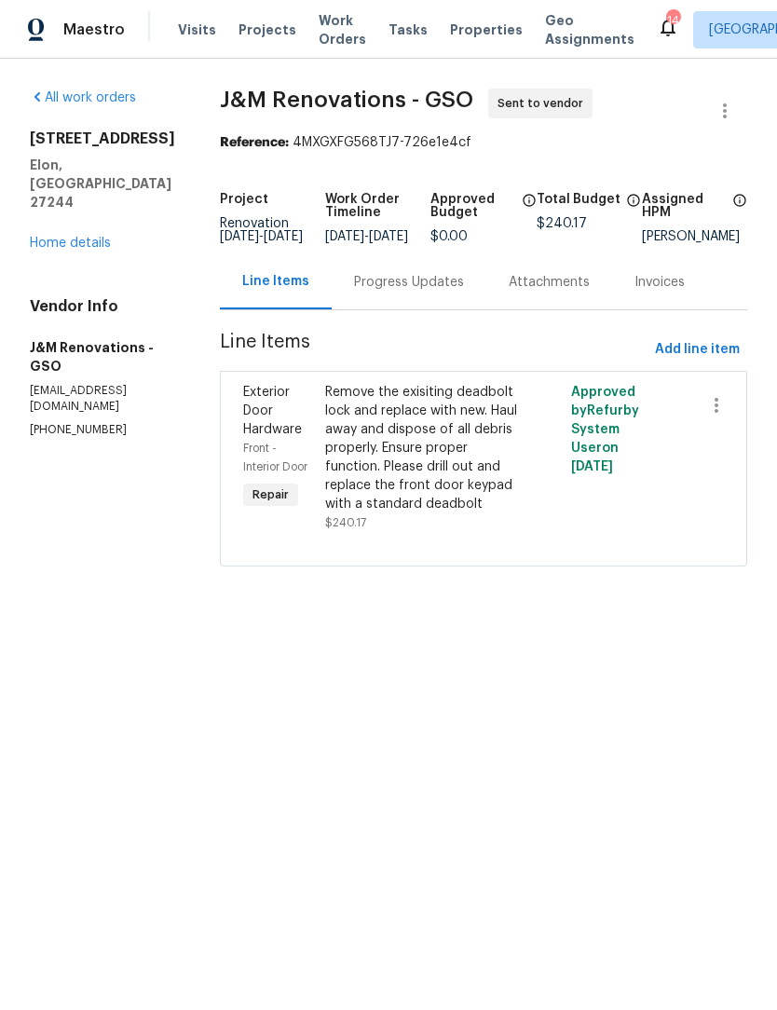
click at [455, 37] on span "Properties" at bounding box center [486, 30] width 73 height 19
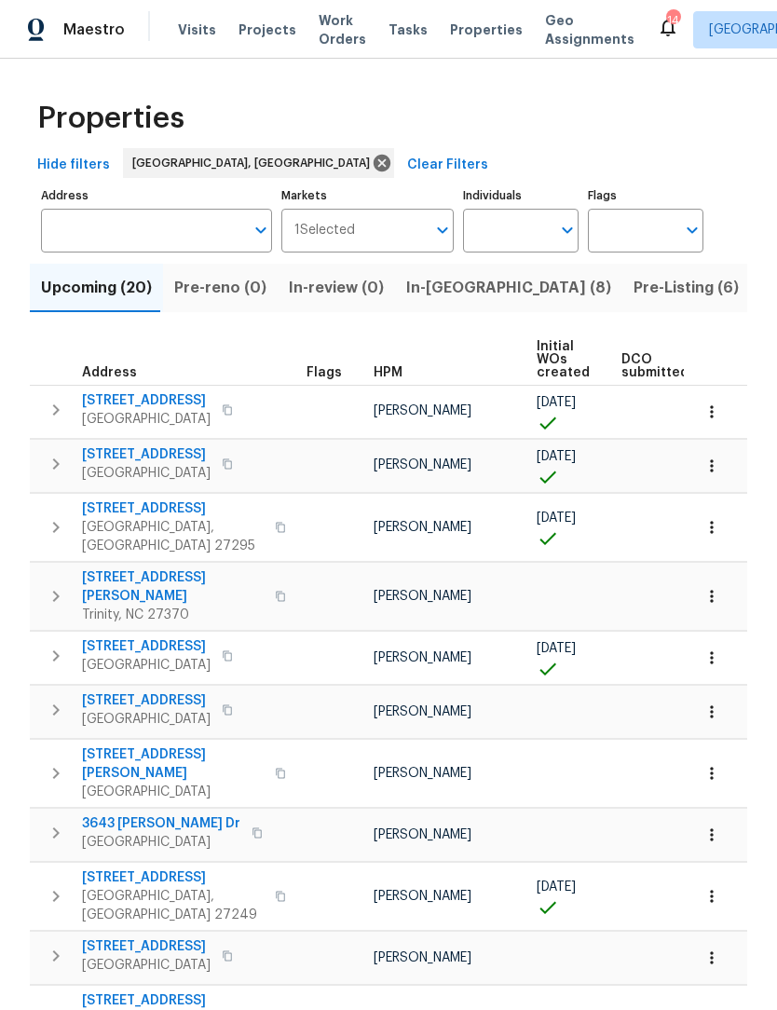
click at [514, 244] on input "Individuals" at bounding box center [507, 231] width 88 height 44
type input "s"
type input "ken"
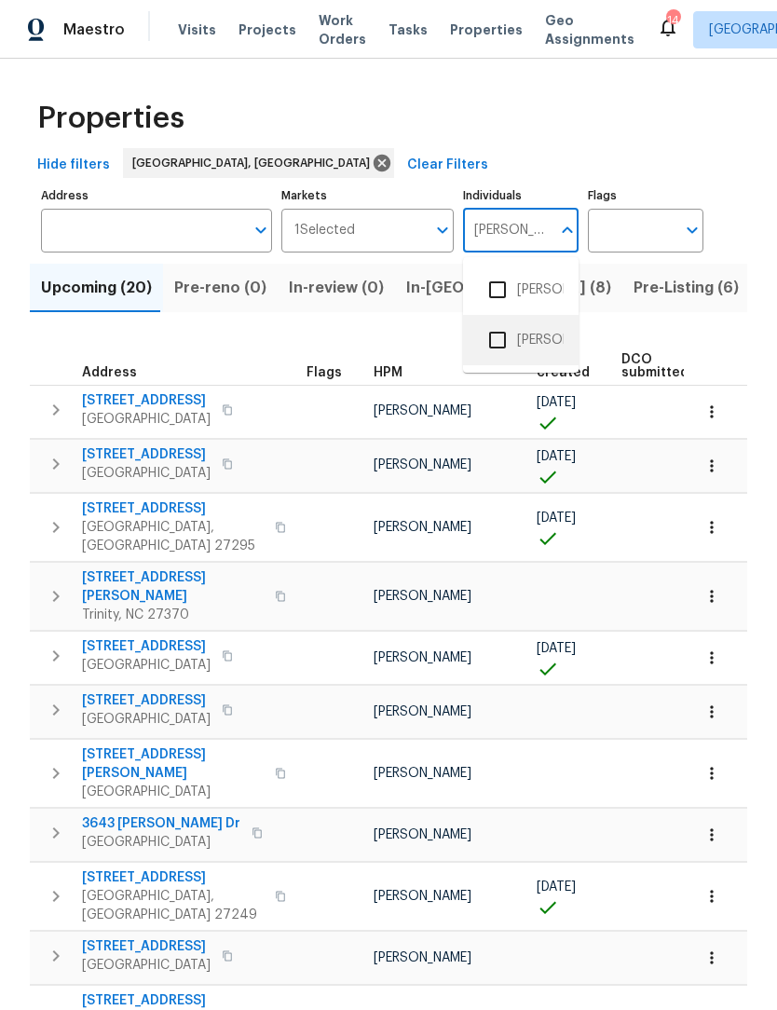
click at [552, 337] on li "[PERSON_NAME]" at bounding box center [521, 340] width 86 height 39
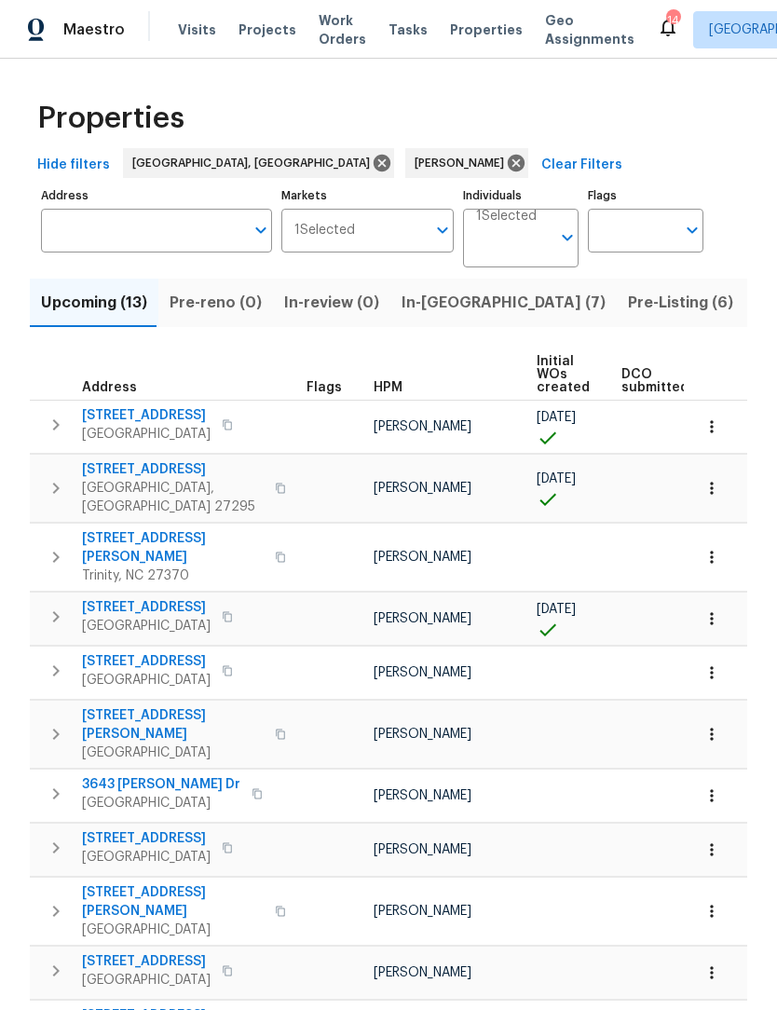
click at [439, 311] on span "In-reno (7)" at bounding box center [504, 303] width 204 height 26
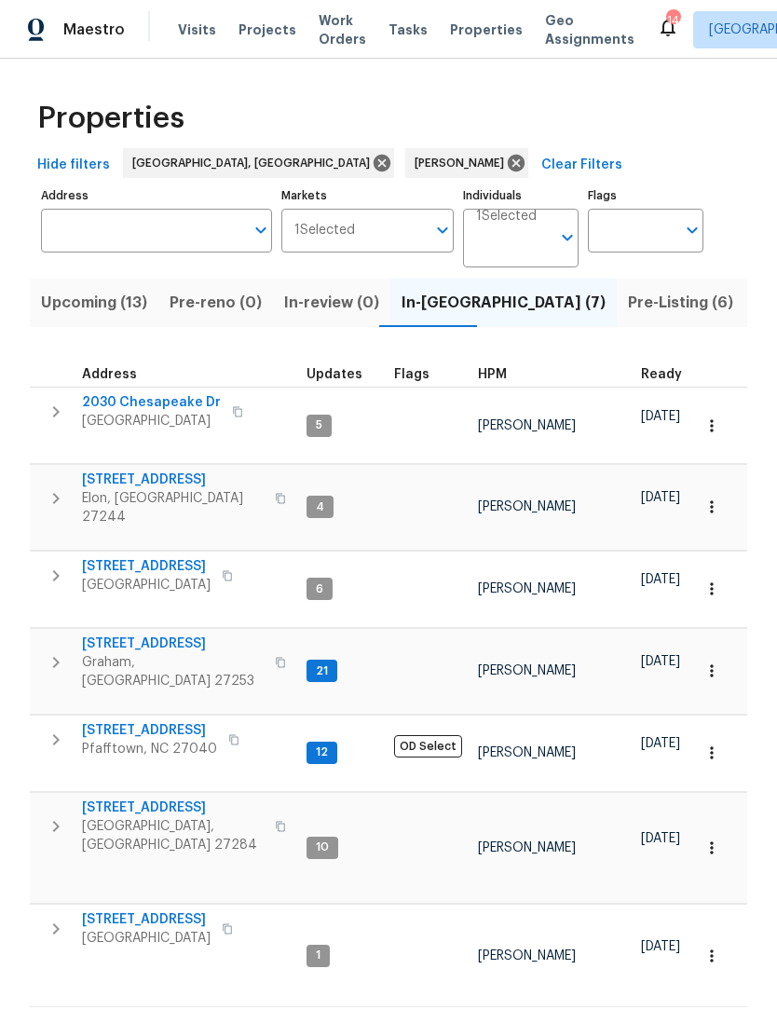
click at [172, 406] on span "2030 Chesapeake Dr" at bounding box center [151, 402] width 139 height 19
click at [176, 721] on span "4436 Lochurst Dr" at bounding box center [149, 730] width 135 height 19
click at [168, 635] on span "[STREET_ADDRESS]" at bounding box center [173, 644] width 182 height 19
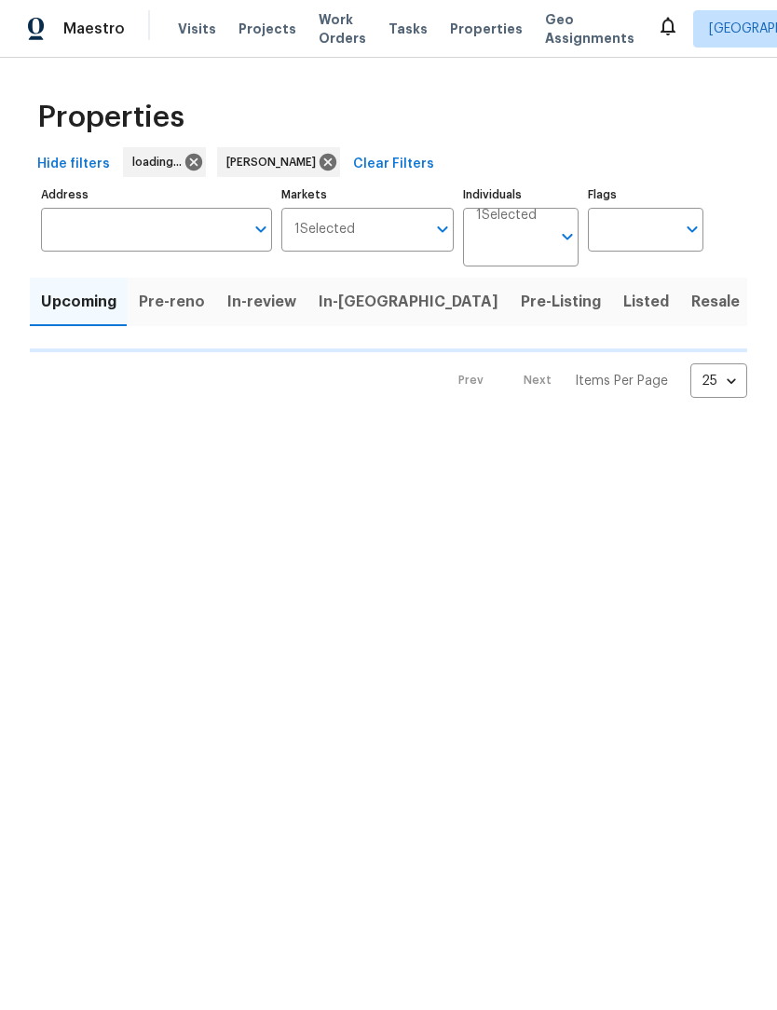
scroll to position [1, 0]
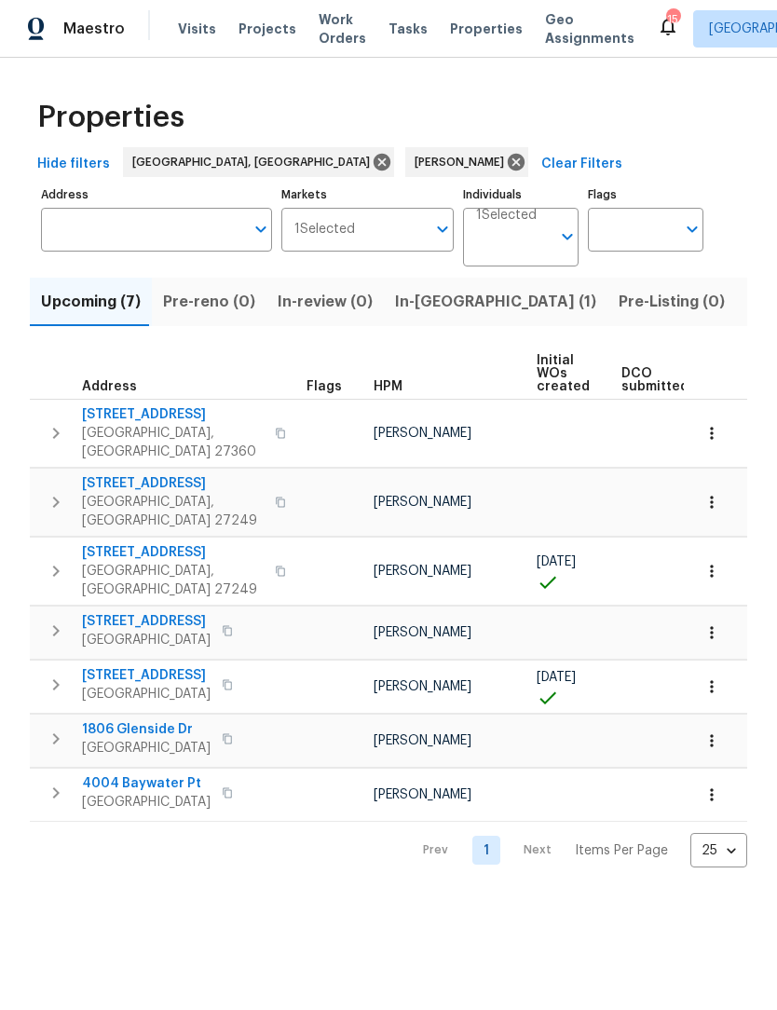
click at [416, 301] on span "In-[GEOGRAPHIC_DATA] (1)" at bounding box center [495, 303] width 201 height 26
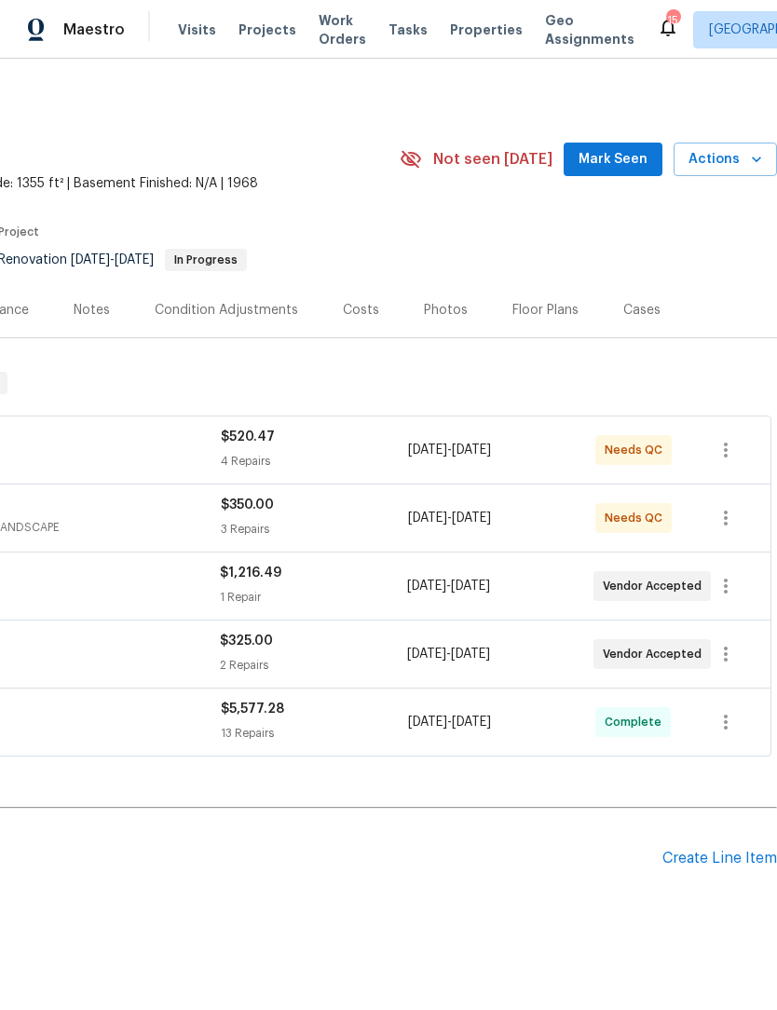
scroll to position [0, 276]
click at [604, 167] on span "Mark Seen" at bounding box center [613, 159] width 69 height 23
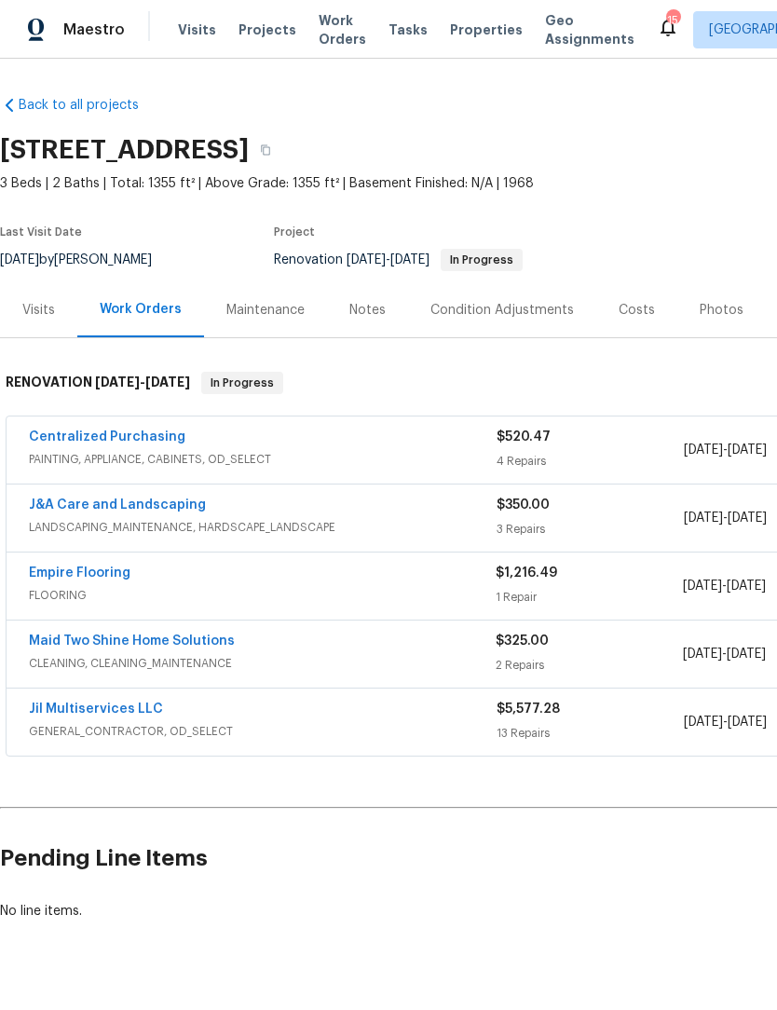
scroll to position [0, 0]
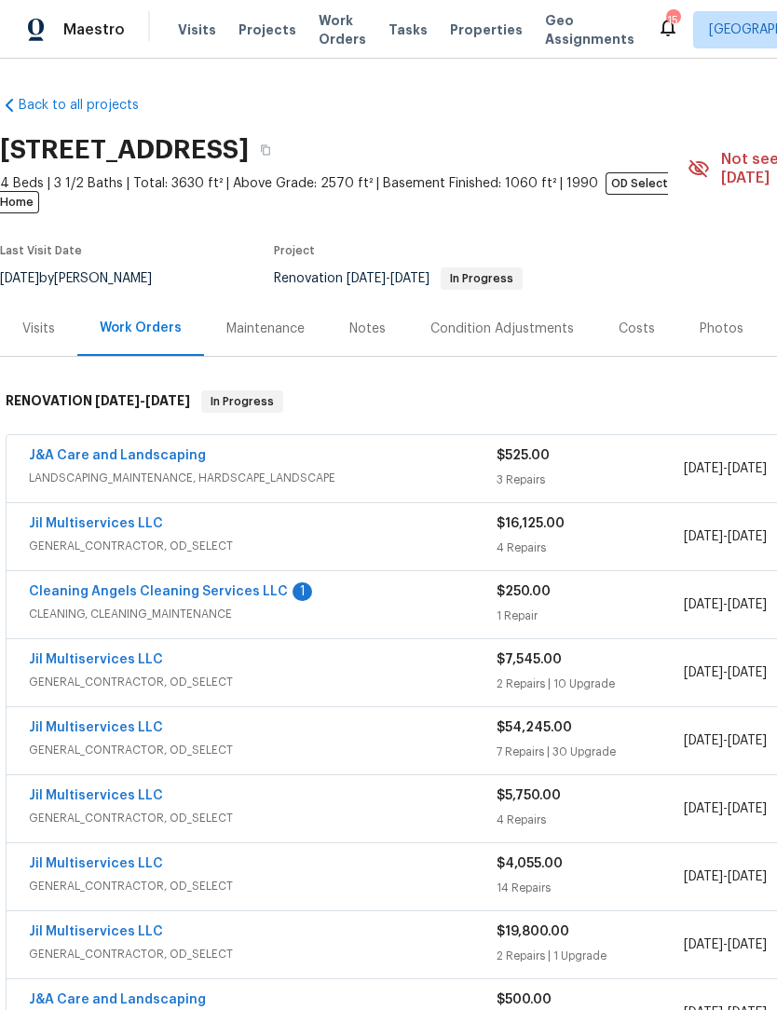
click at [199, 585] on link "Cleaning Angels Cleaning Services LLC" at bounding box center [158, 591] width 259 height 13
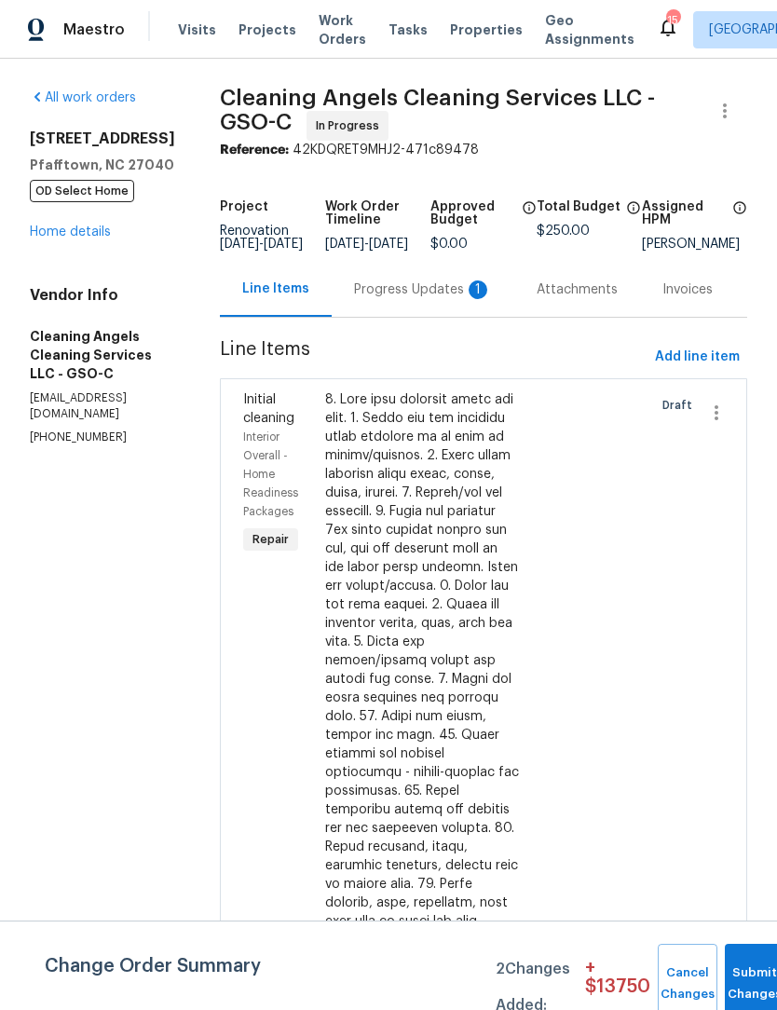
click at [419, 299] on div "Progress Updates 1" at bounding box center [423, 290] width 138 height 19
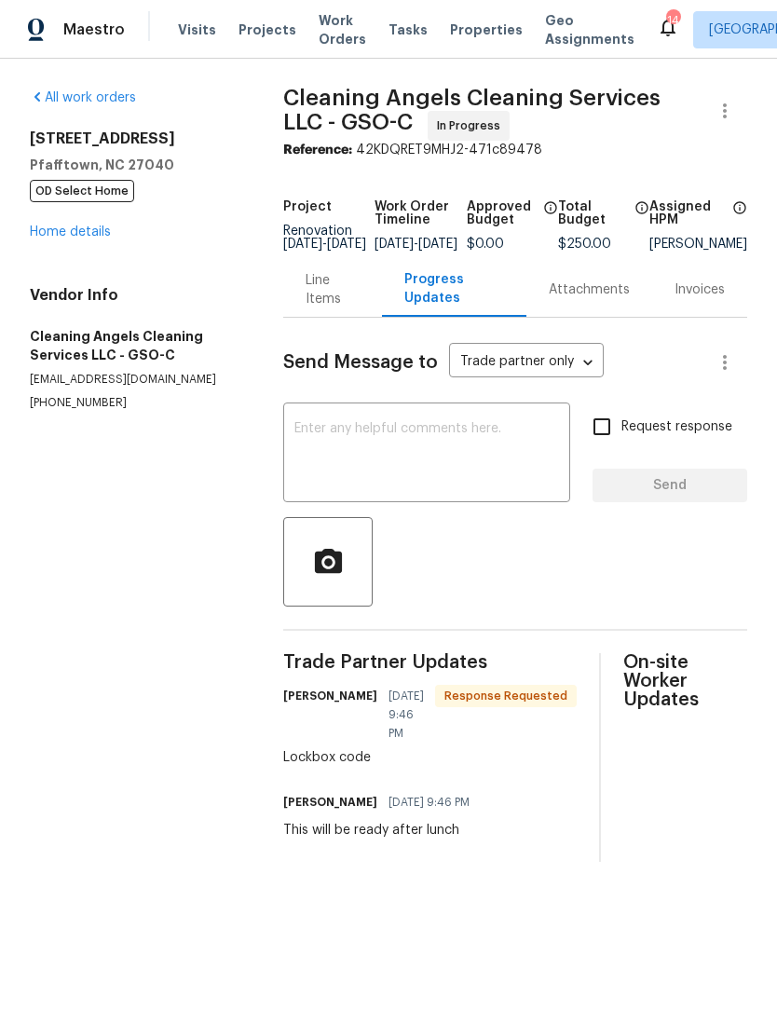
click at [93, 236] on link "Home details" at bounding box center [70, 232] width 81 height 13
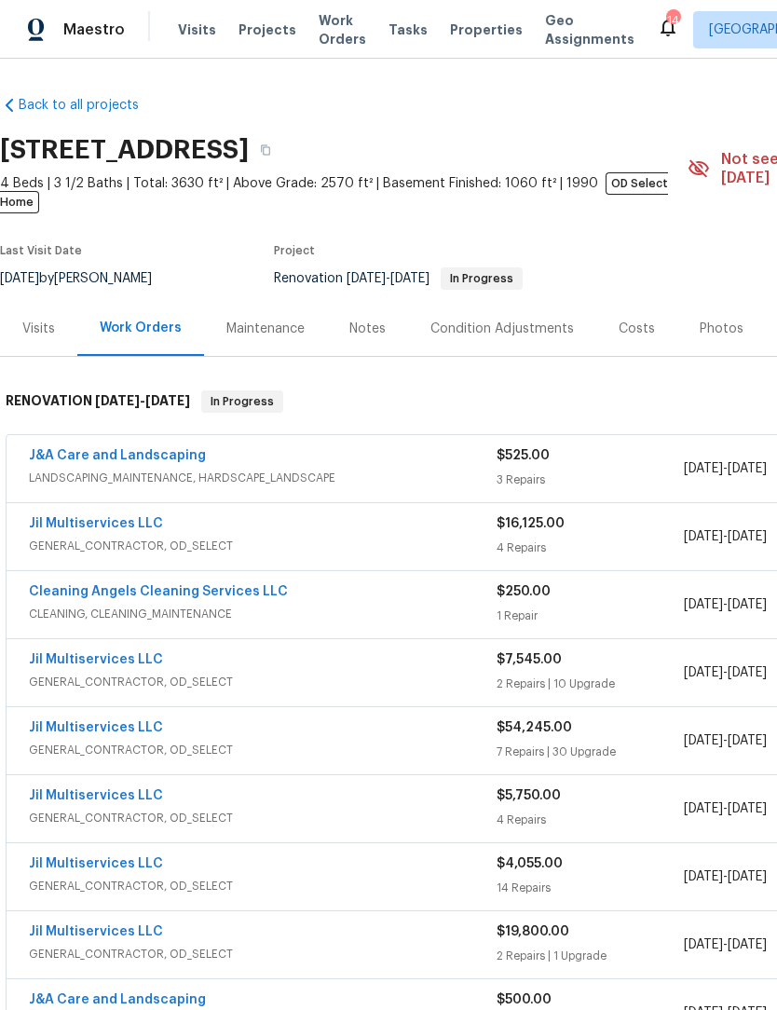
click at [154, 449] on link "J&A Care and Landscaping" at bounding box center [117, 455] width 177 height 13
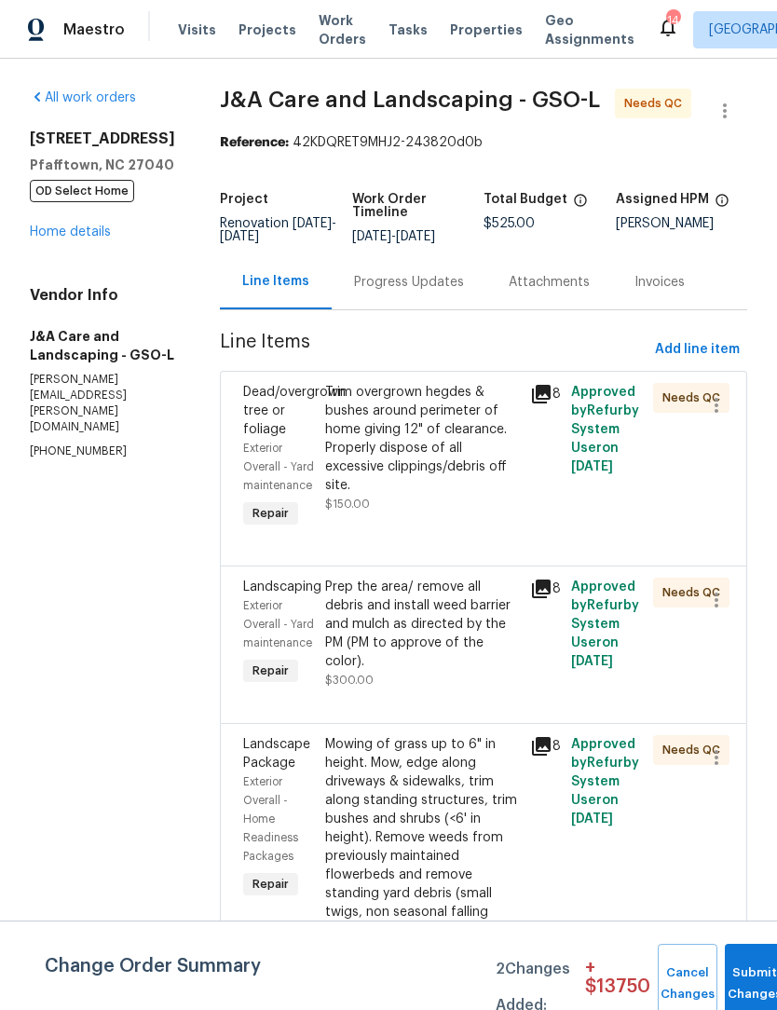
click at [446, 469] on div "Trim overgrown hegdes & bushes around perimeter of home giving 12" of clearance…" at bounding box center [422, 439] width 194 height 112
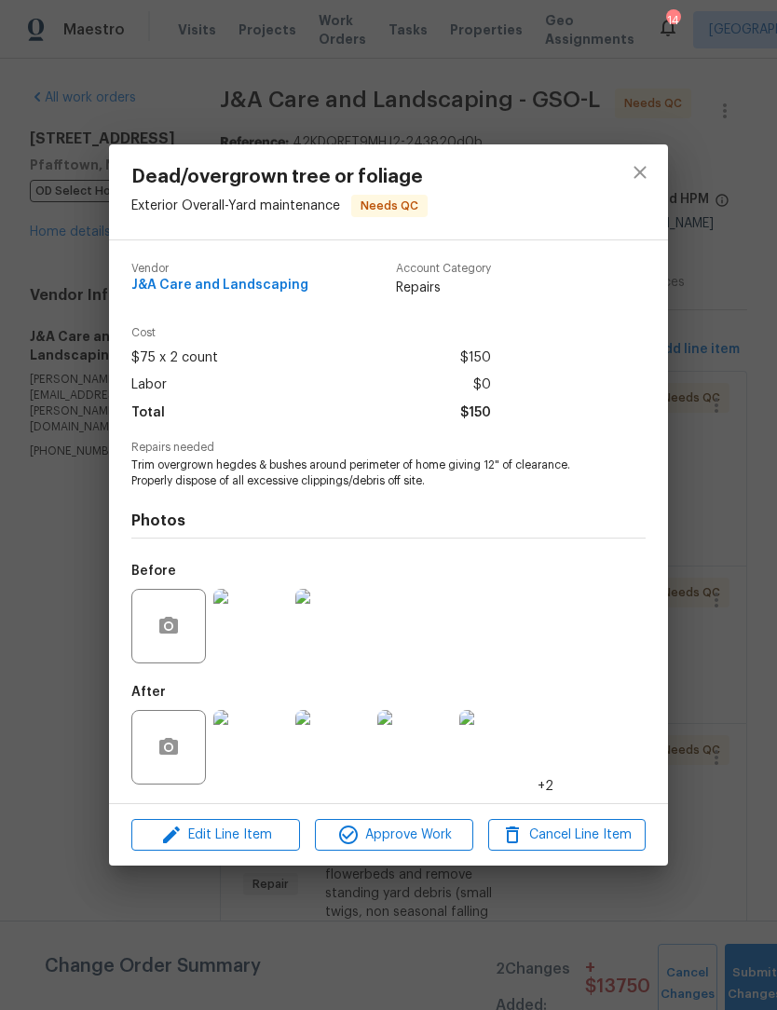
click at [266, 765] on img at bounding box center [250, 747] width 75 height 75
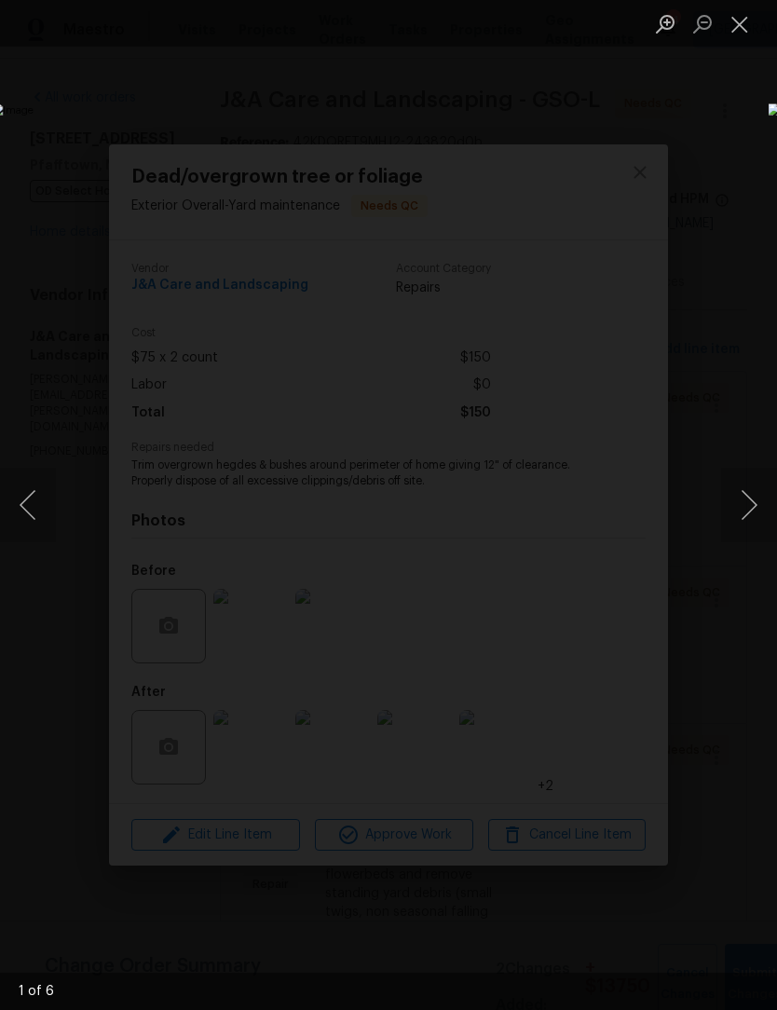
click at [755, 515] on button "Next image" at bounding box center [749, 505] width 56 height 75
click at [753, 512] on button "Next image" at bounding box center [749, 505] width 56 height 75
click at [752, 514] on button "Next image" at bounding box center [749, 505] width 56 height 75
click at [753, 511] on button "Next image" at bounding box center [749, 505] width 56 height 75
click at [747, 511] on button "Next image" at bounding box center [749, 505] width 56 height 75
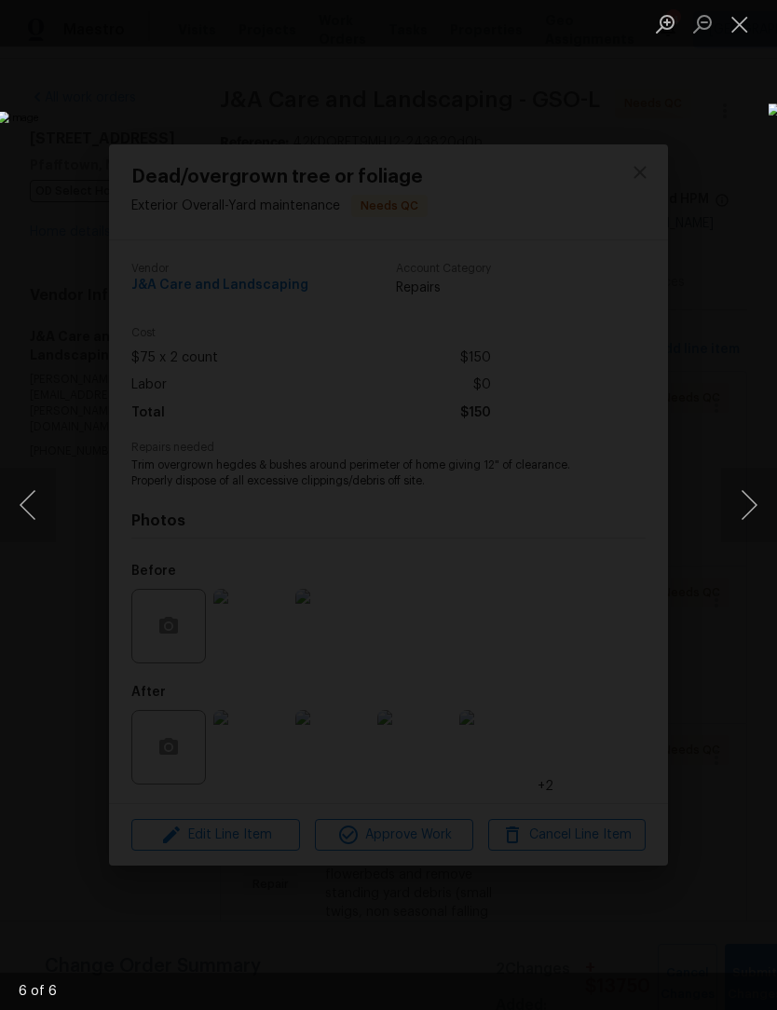
click at [753, 507] on button "Next image" at bounding box center [749, 505] width 56 height 75
click at [754, 511] on button "Next image" at bounding box center [749, 505] width 56 height 75
click at [751, 512] on button "Next image" at bounding box center [749, 505] width 56 height 75
click at [756, 511] on button "Next image" at bounding box center [749, 505] width 56 height 75
click at [739, 37] on button "Close lightbox" at bounding box center [739, 23] width 37 height 33
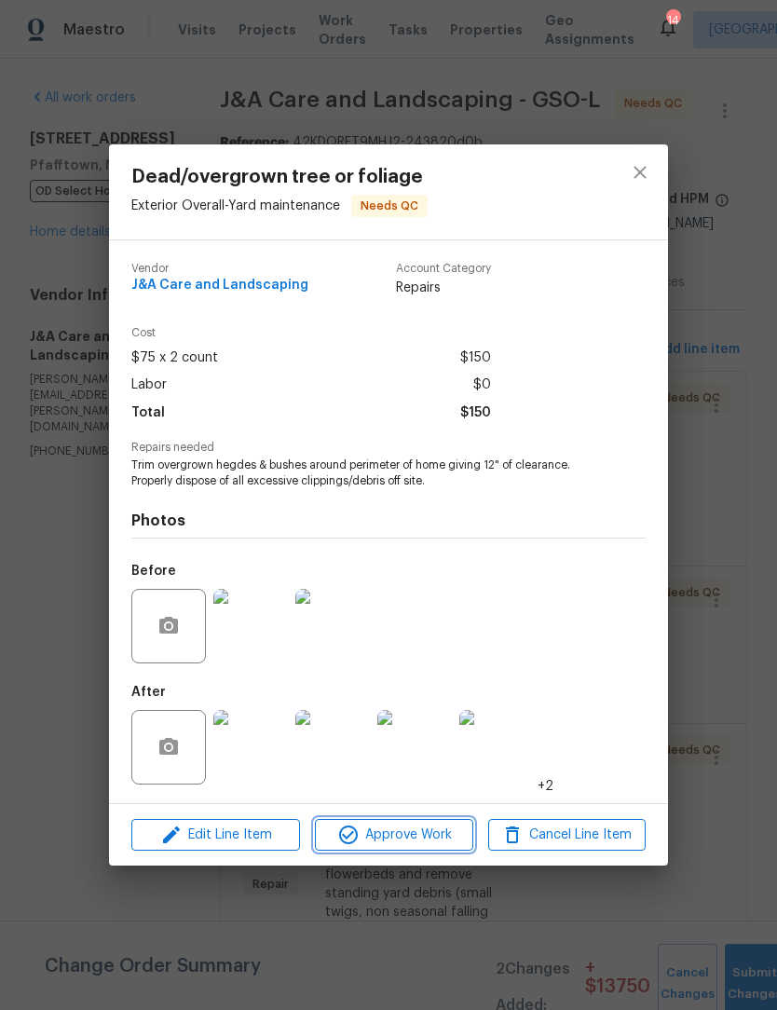
click at [431, 832] on span "Approve Work" at bounding box center [394, 835] width 146 height 23
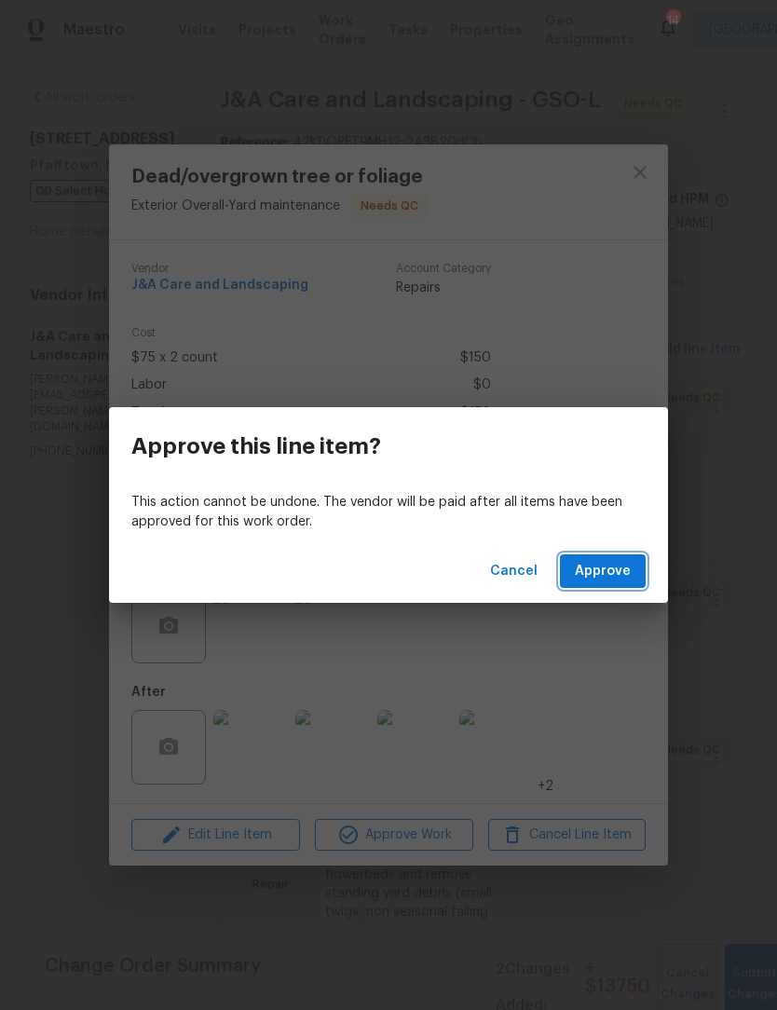
click at [621, 570] on span "Approve" at bounding box center [603, 571] width 56 height 23
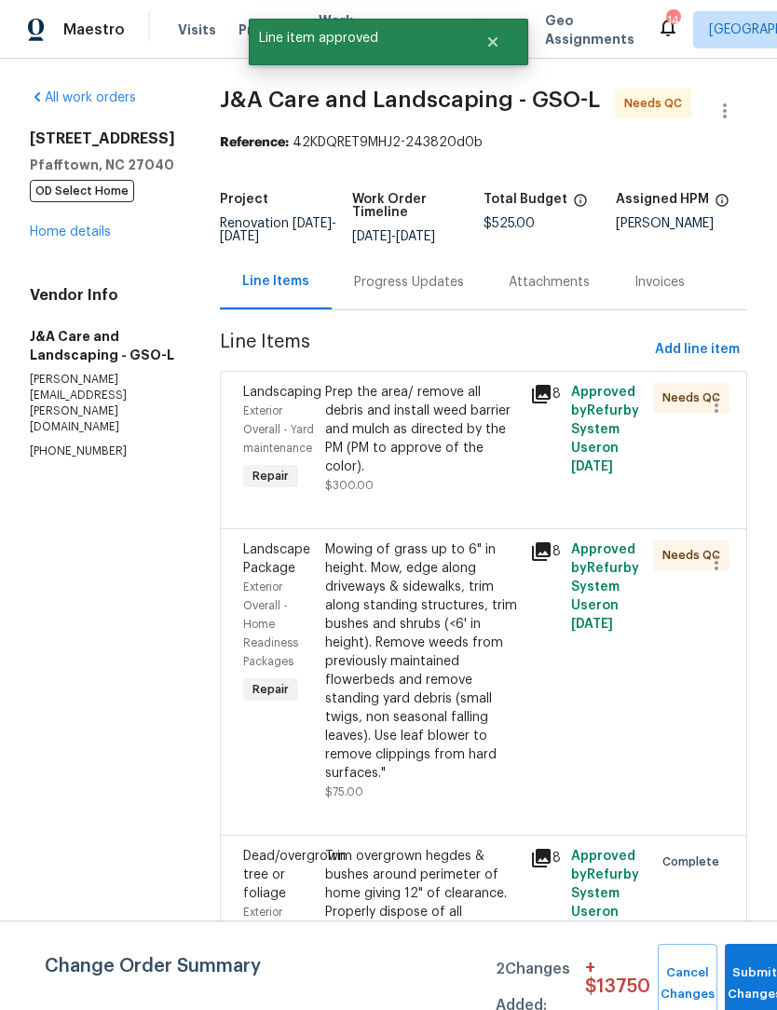
click at [501, 501] on div "Prep the area/ remove all debris and install weed barrier and mulch as directed…" at bounding box center [422, 438] width 205 height 123
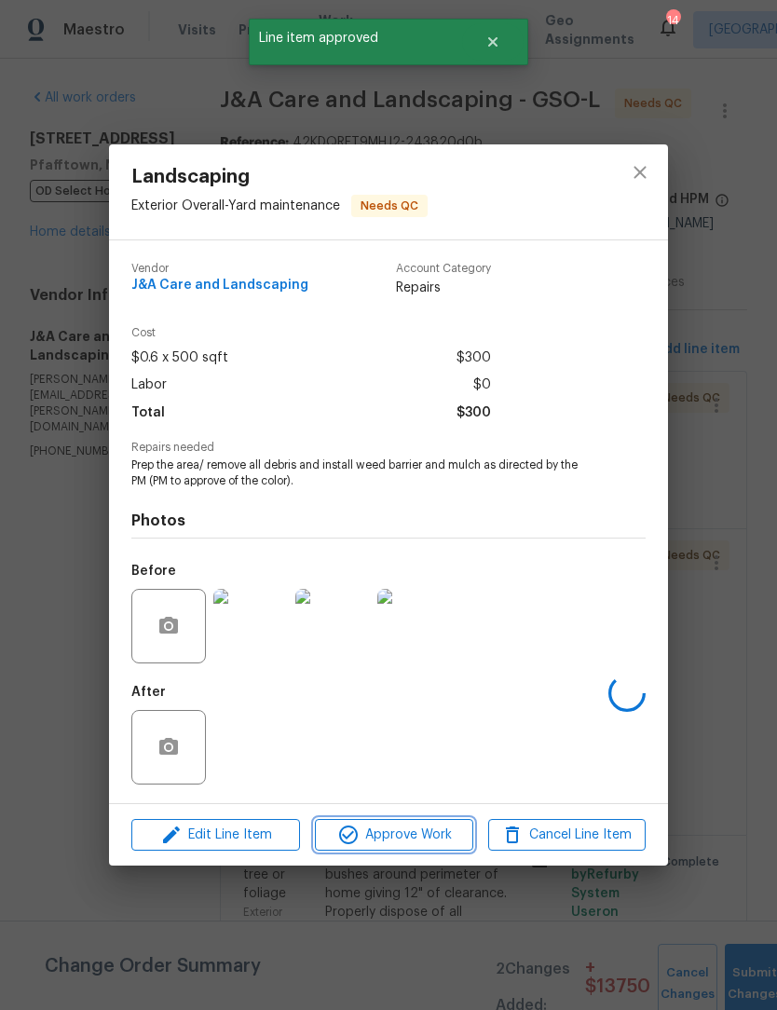
click at [449, 850] on button "Approve Work" at bounding box center [394, 835] width 158 height 33
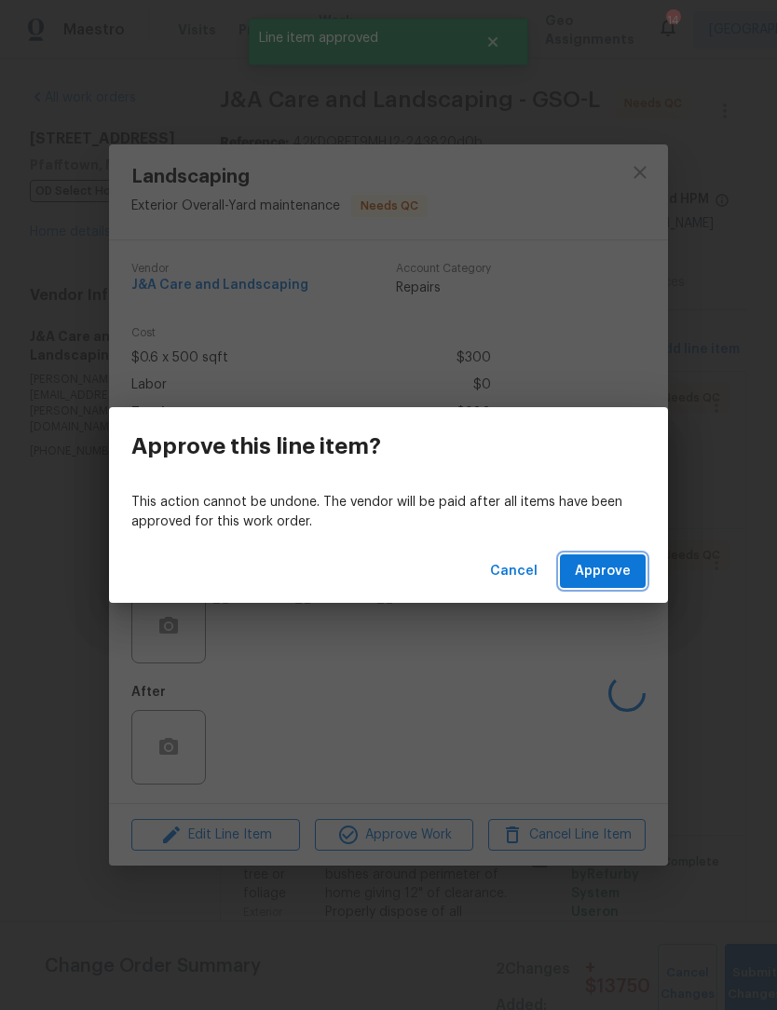
click at [611, 583] on button "Approve" at bounding box center [603, 572] width 86 height 34
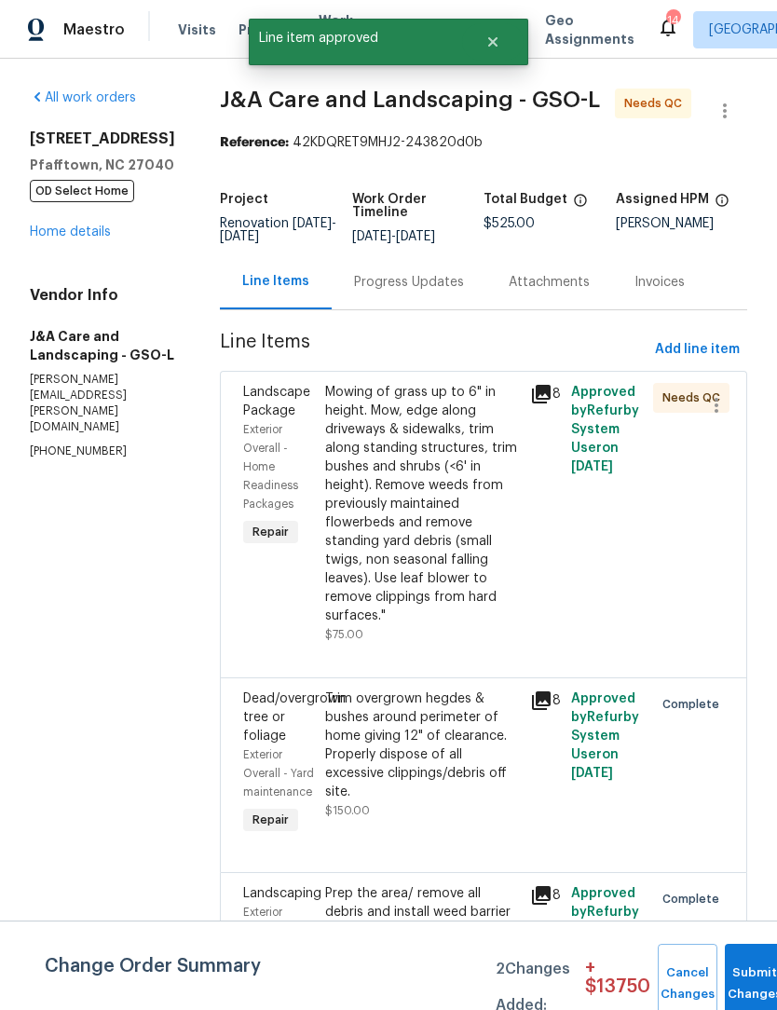
click at [492, 605] on div "Mowing of grass up to 6" in height. Mow, edge along driveways & sidewalks, trim…" at bounding box center [422, 504] width 194 height 242
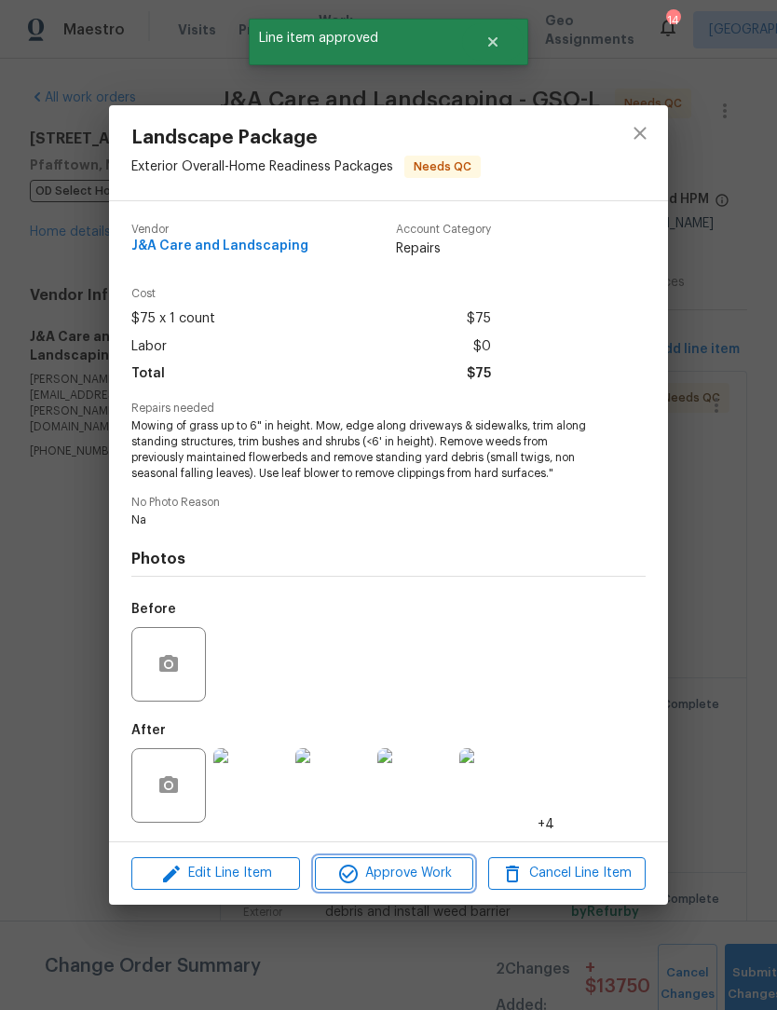
click at [438, 875] on span "Approve Work" at bounding box center [394, 873] width 146 height 23
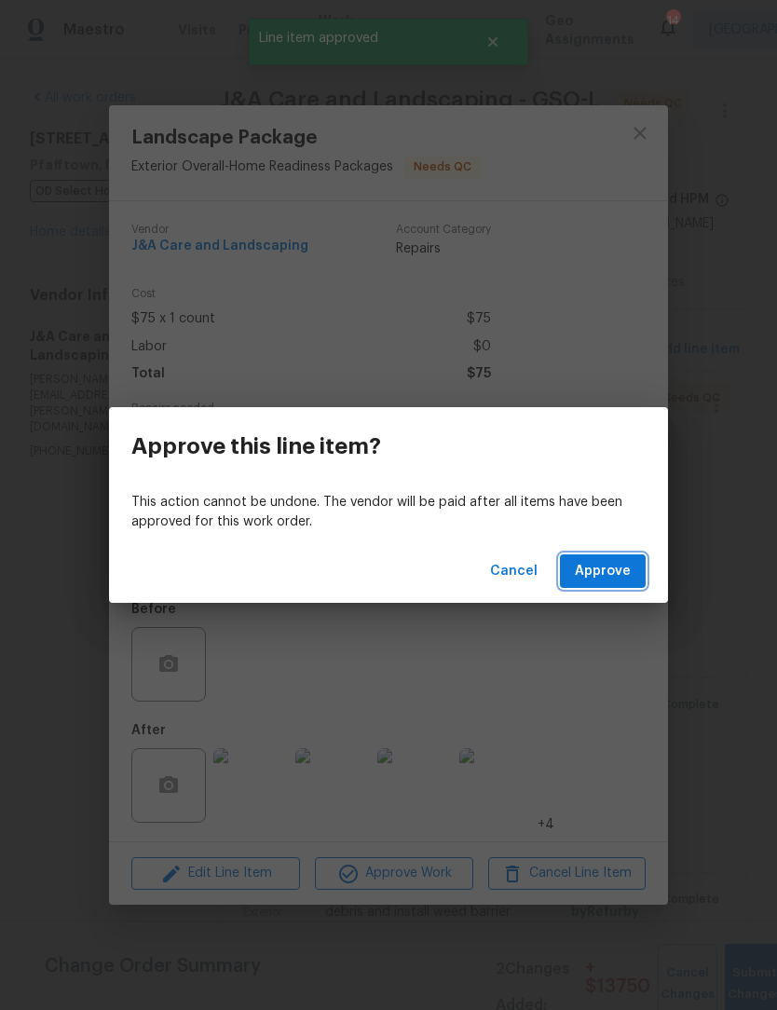
click at [605, 562] on span "Approve" at bounding box center [603, 571] width 56 height 23
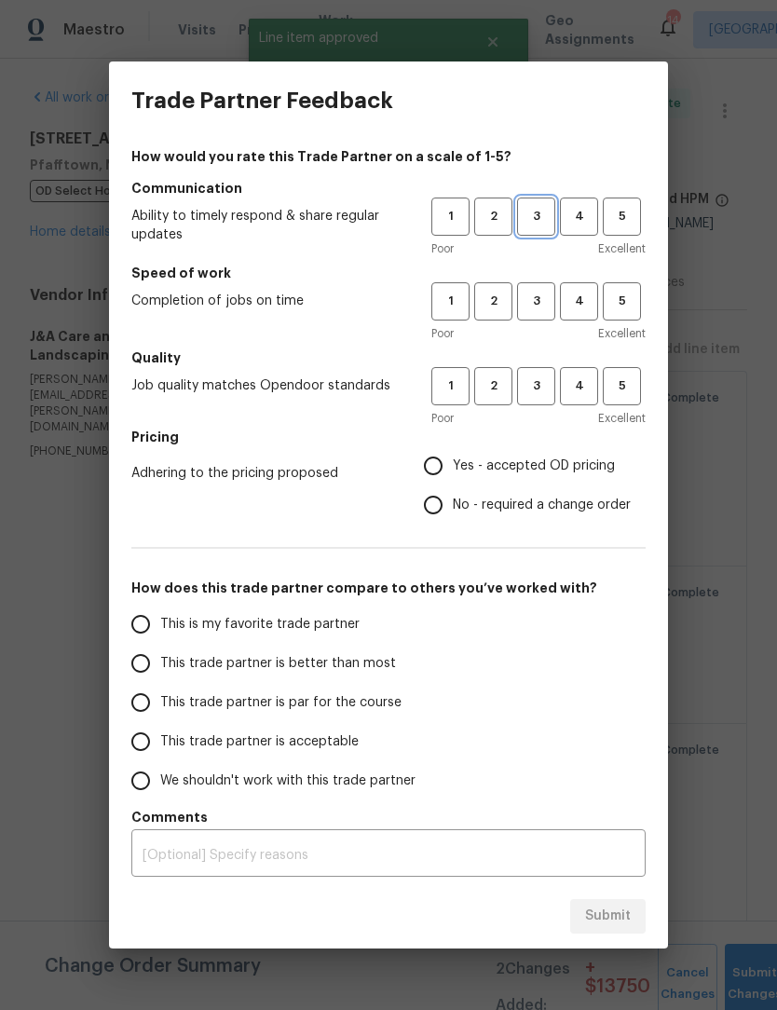
click at [552, 216] on span "3" at bounding box center [536, 216] width 34 height 21
click at [544, 300] on span "3" at bounding box center [536, 301] width 34 height 21
click at [555, 383] on button "3" at bounding box center [536, 386] width 38 height 38
click at [435, 472] on input "Yes - accepted OD pricing" at bounding box center [433, 465] width 39 height 39
radio input "true"
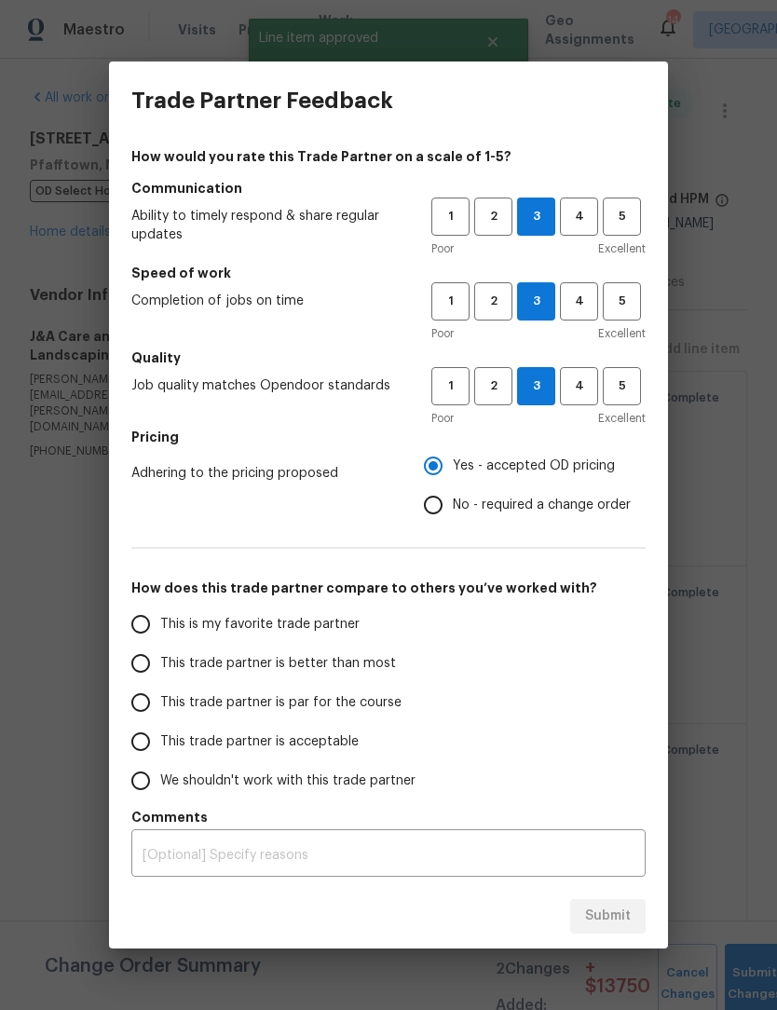
click at [154, 712] on input "This trade partner is par for the course" at bounding box center [140, 702] width 39 height 39
click at [634, 900] on button "Submit" at bounding box center [607, 916] width 75 height 34
radio input "true"
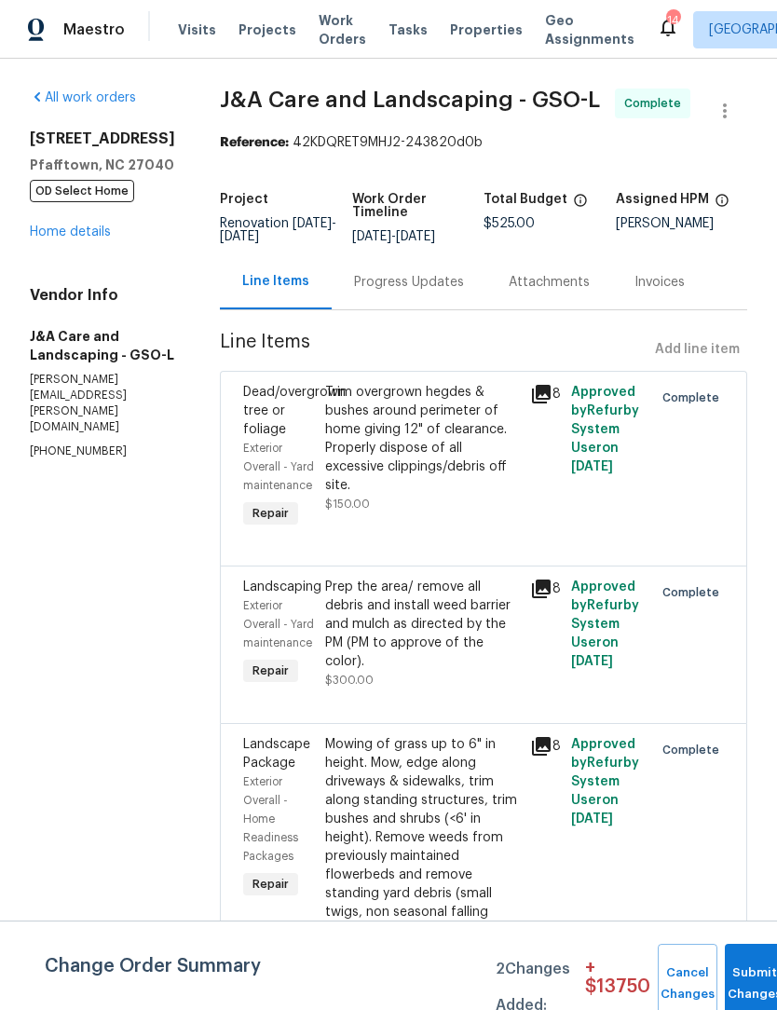
click at [94, 233] on link "Home details" at bounding box center [70, 232] width 81 height 13
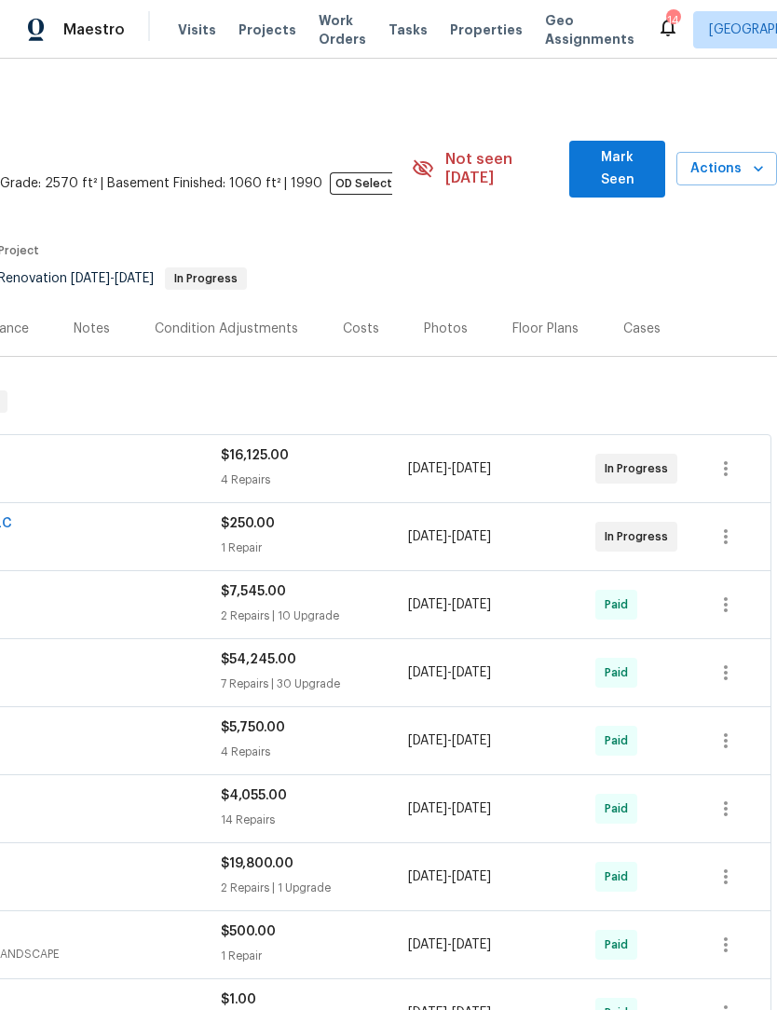
scroll to position [0, 276]
click at [609, 161] on span "Mark Seen" at bounding box center [617, 169] width 66 height 46
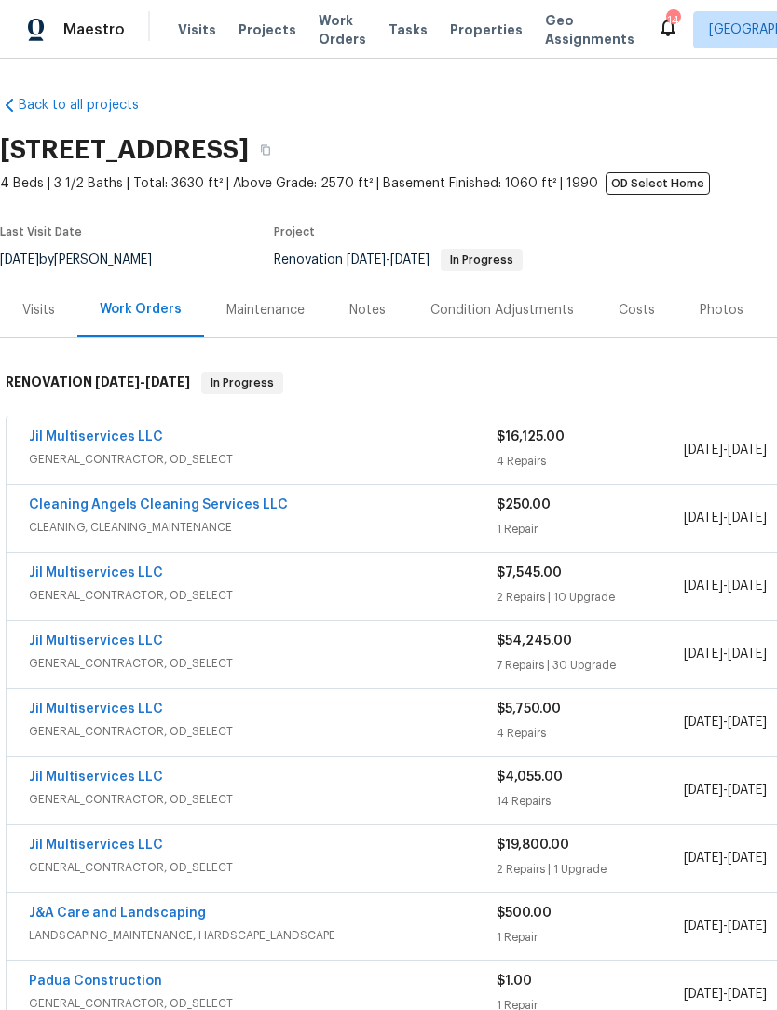
scroll to position [0, 0]
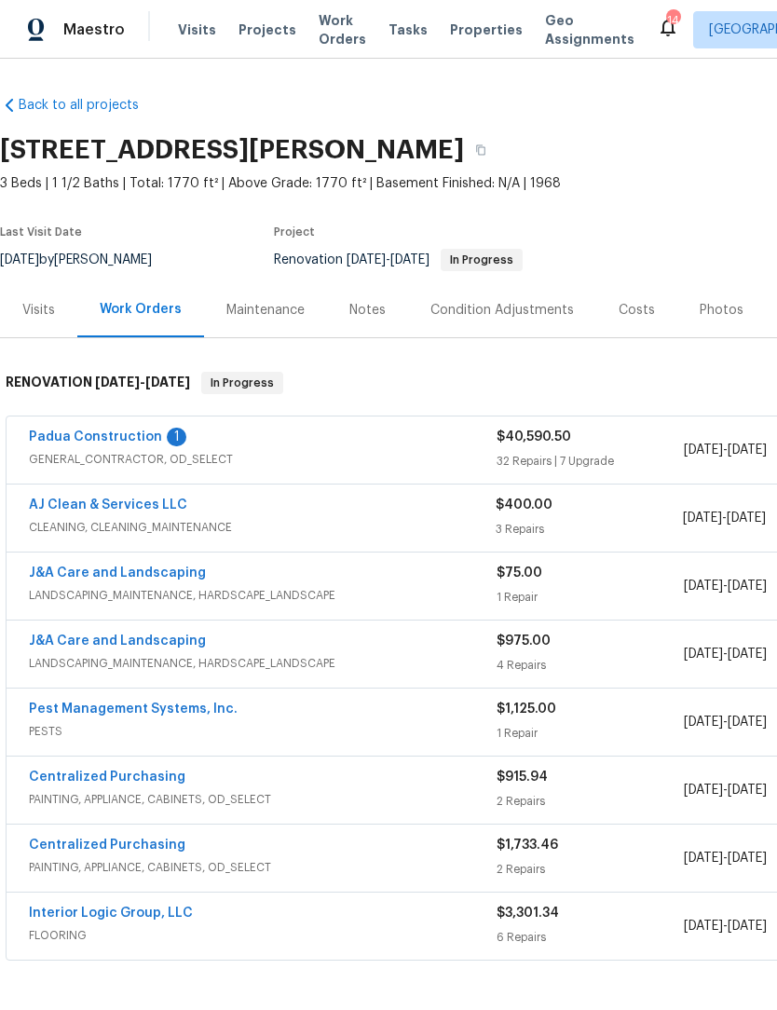
click at [125, 457] on span "GENERAL_CONTRACTOR, OD_SELECT" at bounding box center [263, 459] width 468 height 19
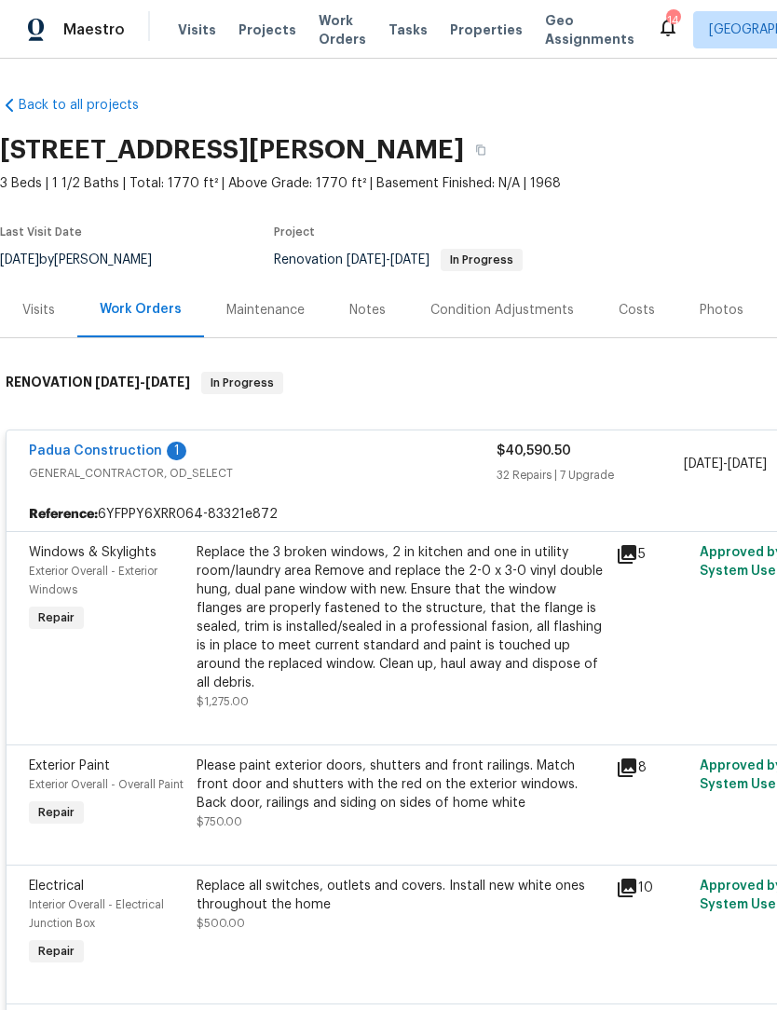
click at [132, 447] on link "Padua Construction" at bounding box center [95, 451] width 133 height 13
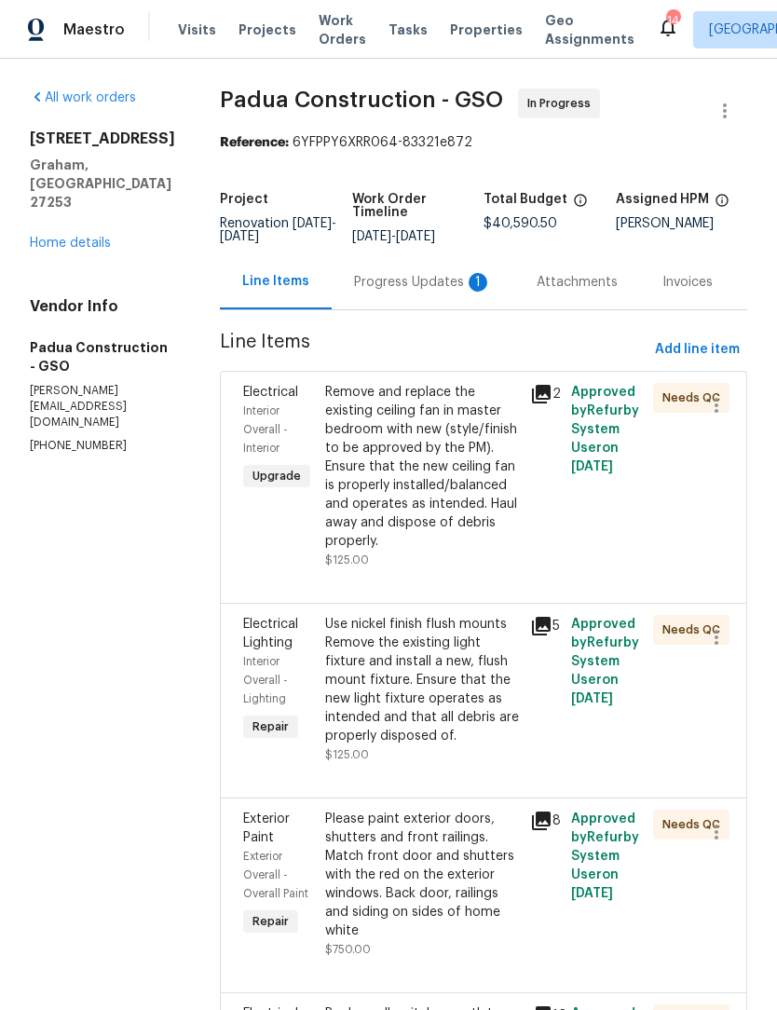
click at [399, 273] on div "Progress Updates 1" at bounding box center [423, 282] width 138 height 19
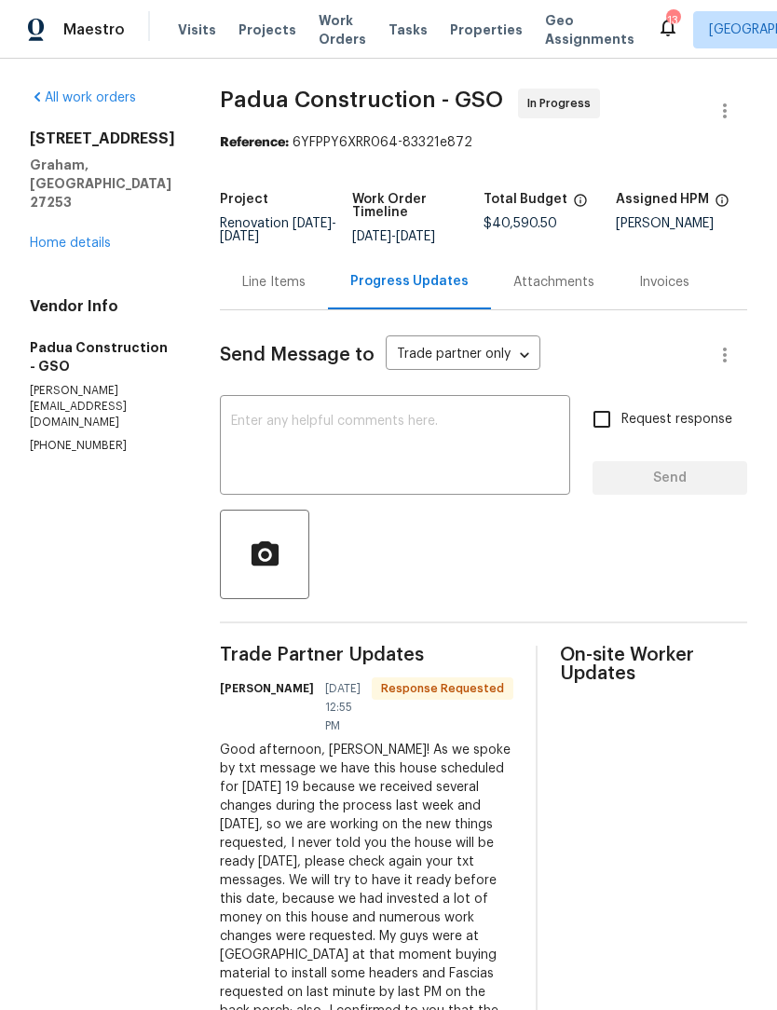
click at [80, 250] on link "Home details" at bounding box center [70, 243] width 81 height 13
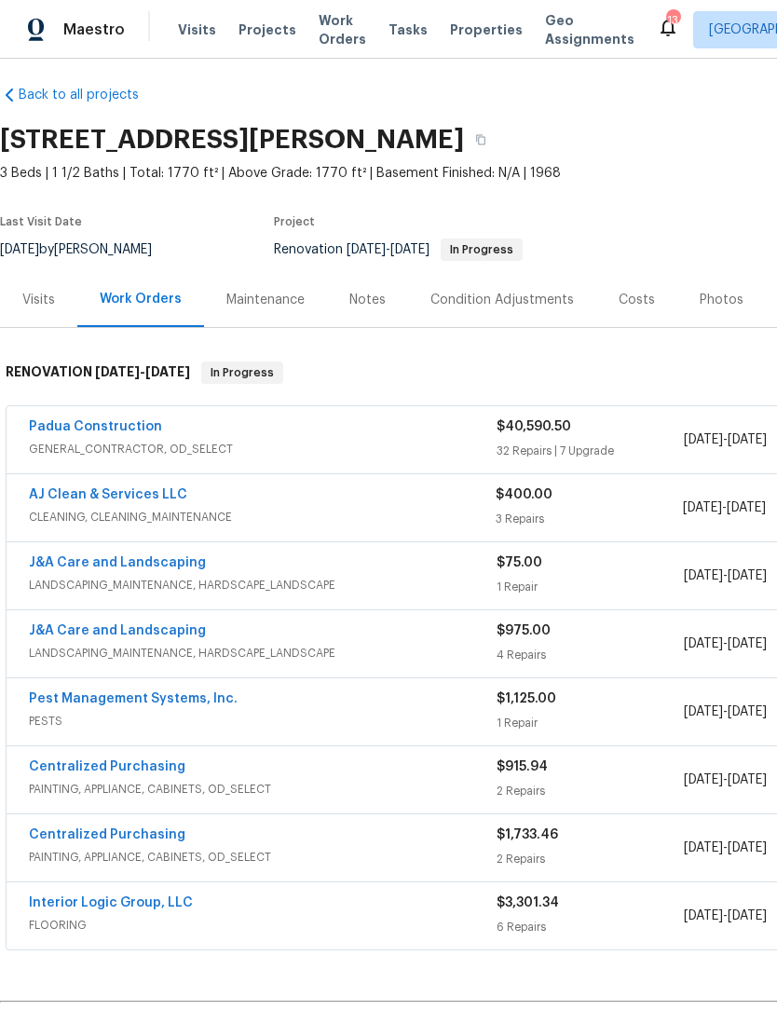
scroll to position [10, 0]
